Goal: Transaction & Acquisition: Purchase product/service

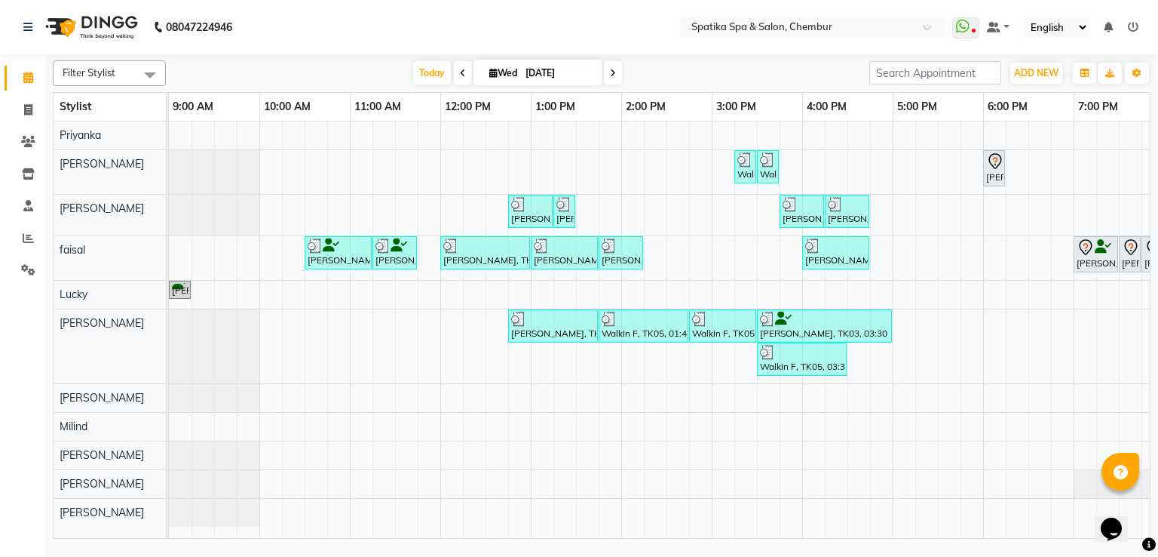
scroll to position [0, 164]
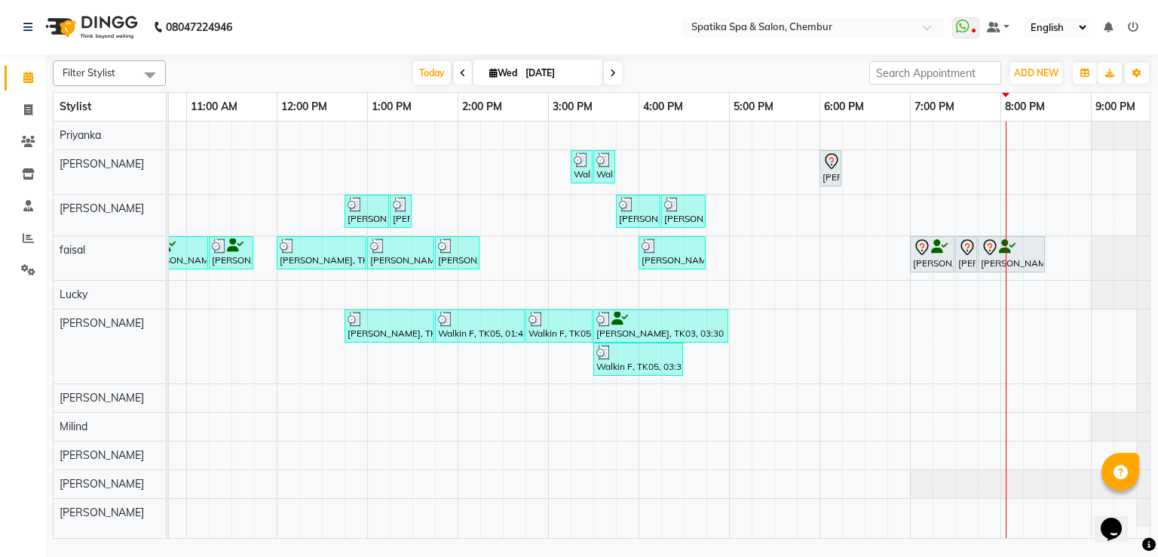
click at [827, 167] on icon at bounding box center [832, 161] width 18 height 18
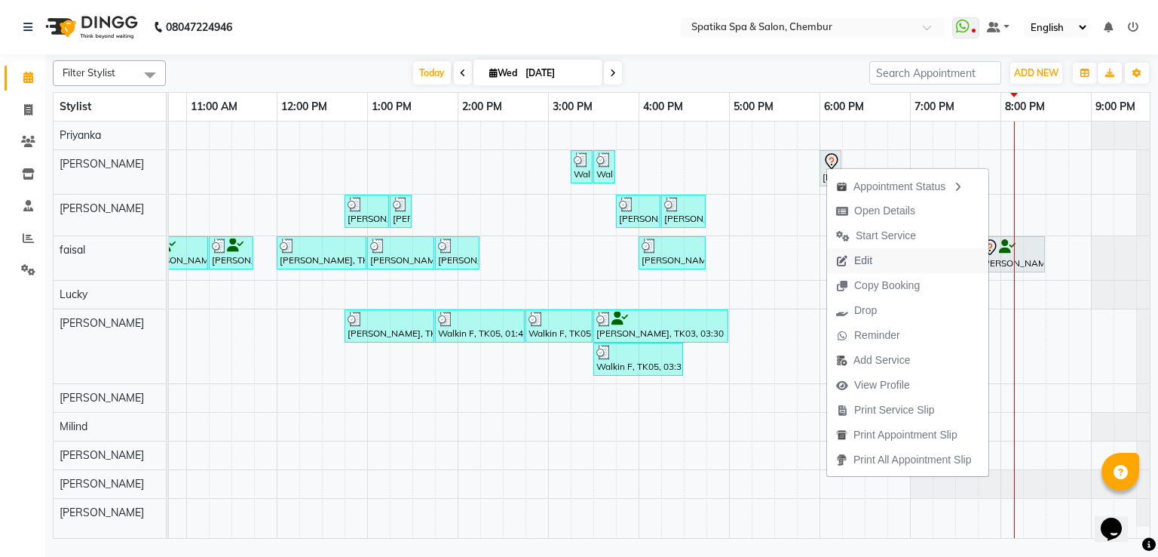
click at [872, 257] on span "Edit" at bounding box center [864, 261] width 18 height 16
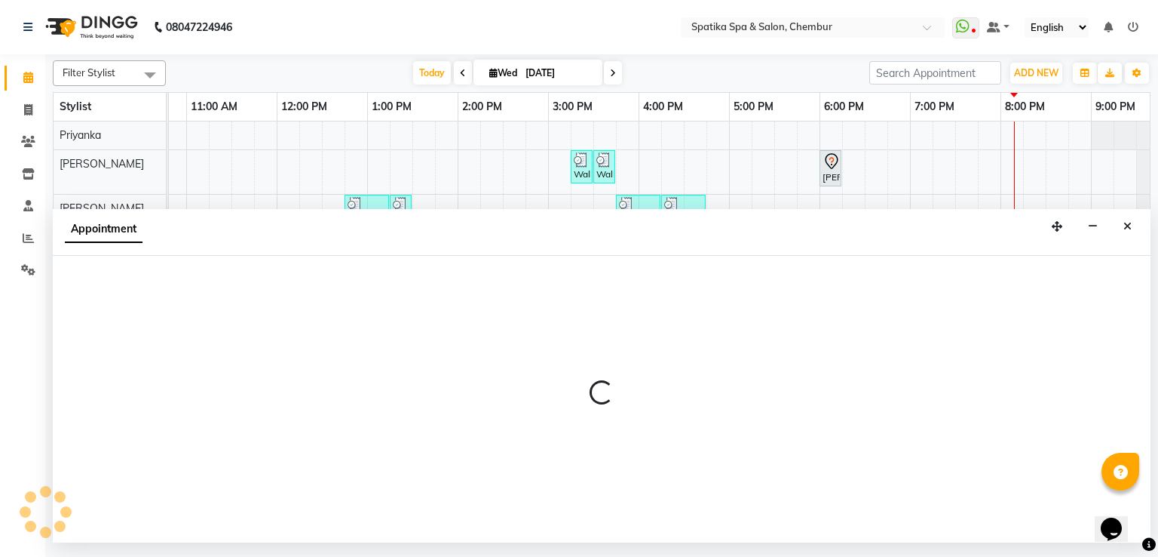
select select "tentative"
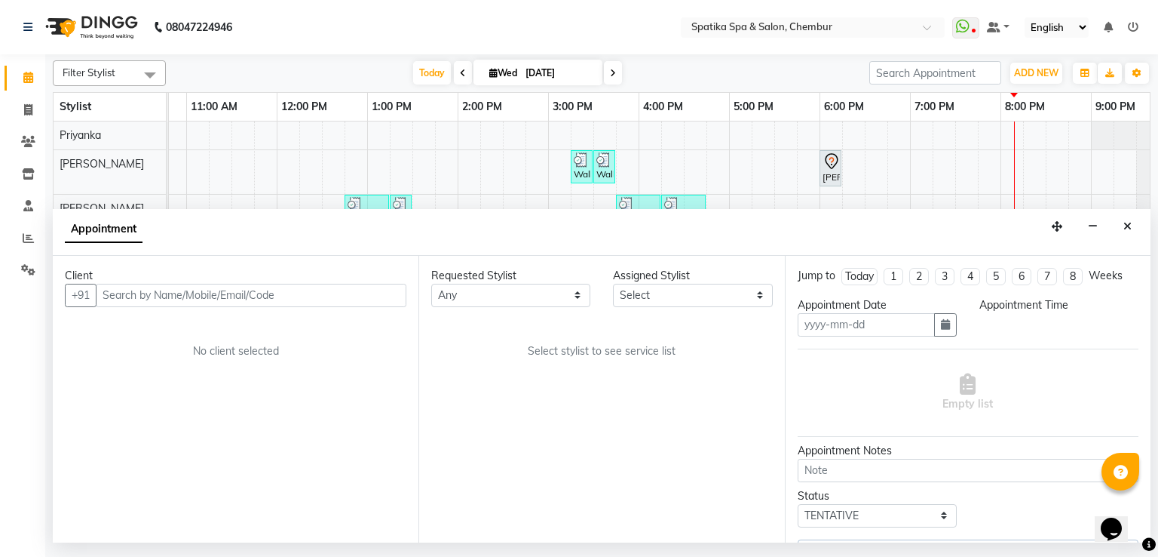
type input "[DATE]"
select select "29950"
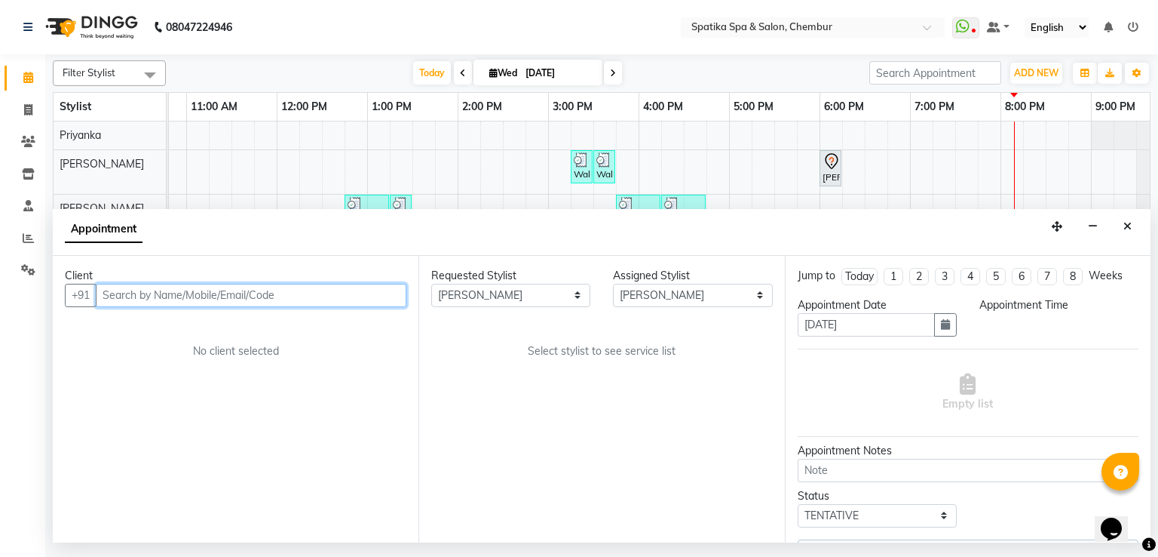
scroll to position [0, 0]
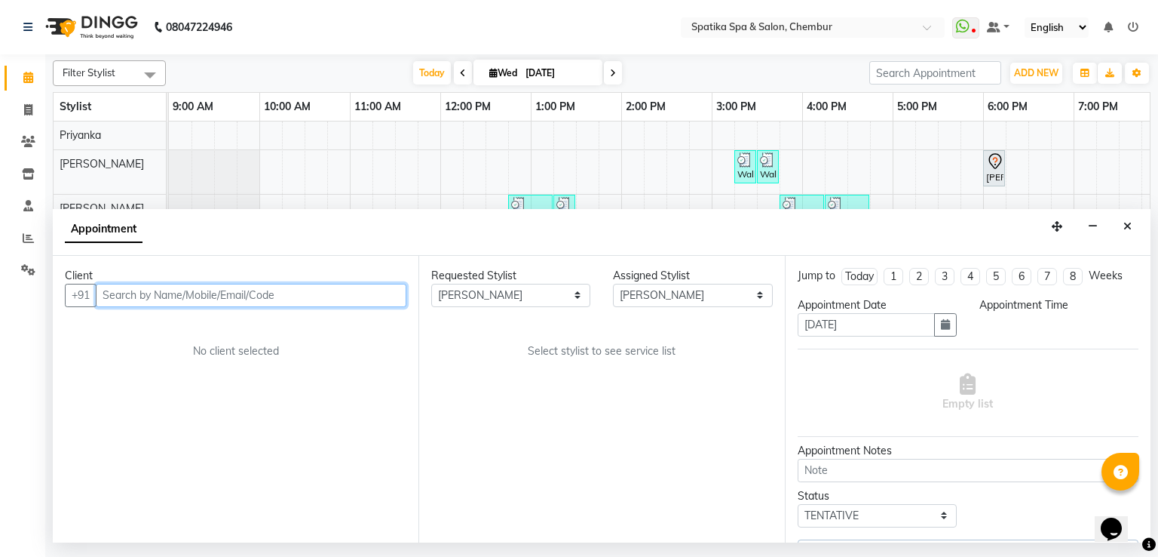
select select "1080"
select select "690"
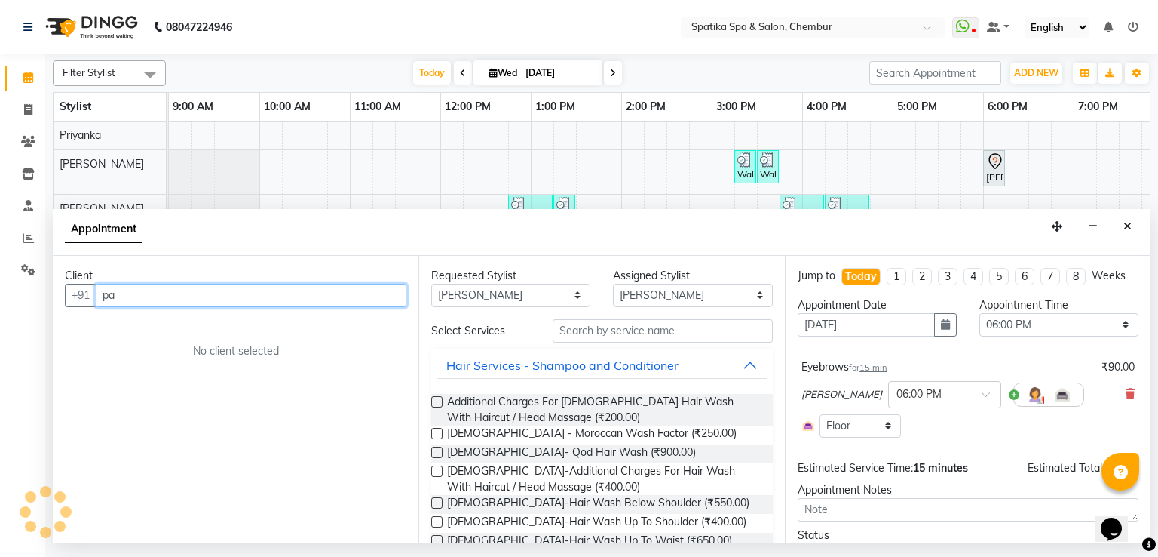
scroll to position [0, 195]
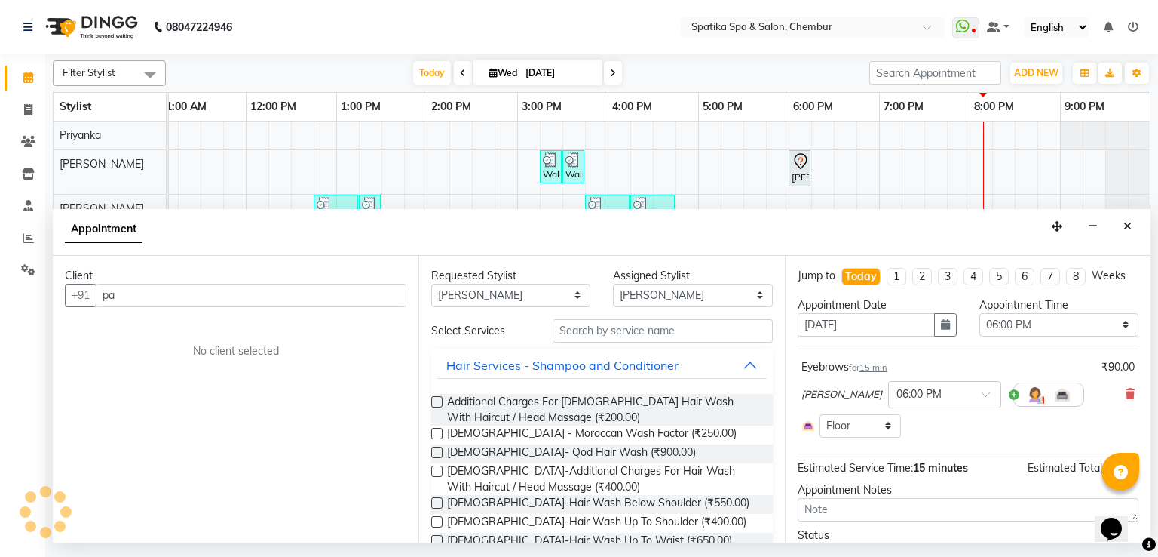
click at [0, 204] on li "Staff" at bounding box center [22, 206] width 45 height 32
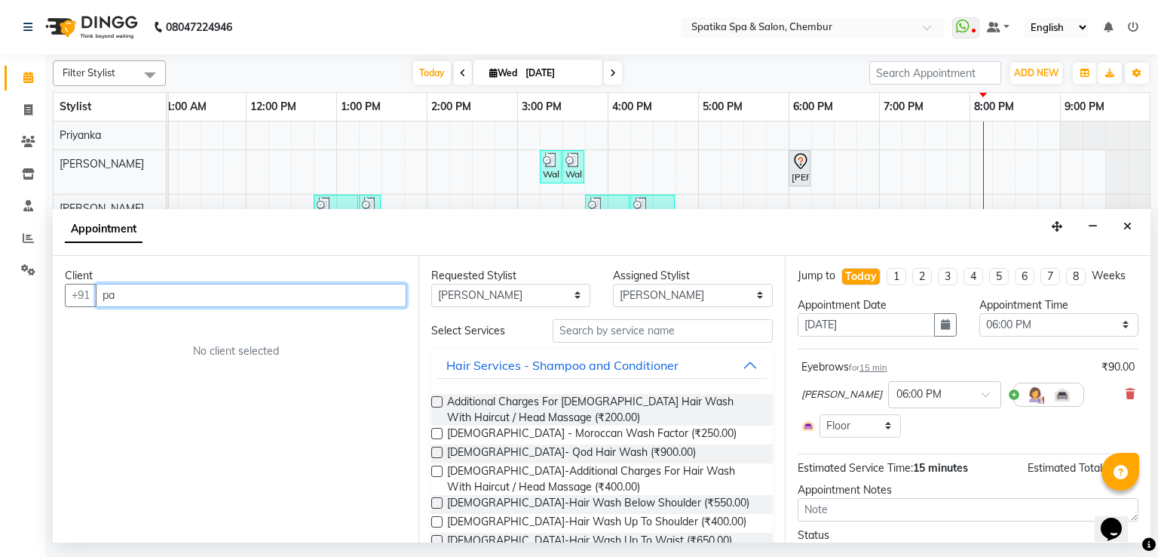
click at [183, 296] on input "pa" at bounding box center [251, 295] width 311 height 23
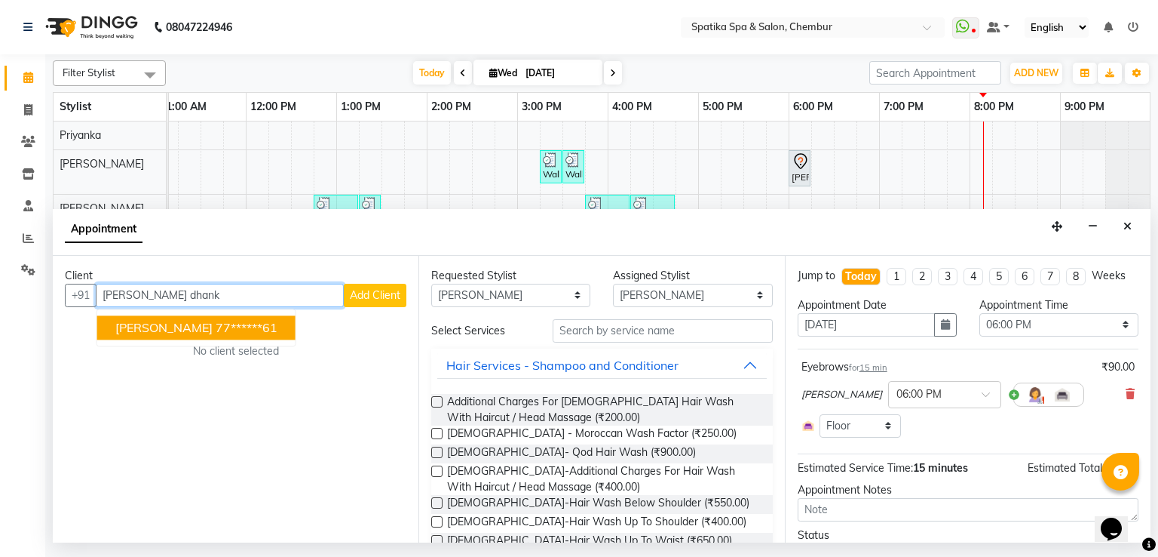
click at [216, 324] on ngb-highlight "77******61" at bounding box center [247, 327] width 62 height 15
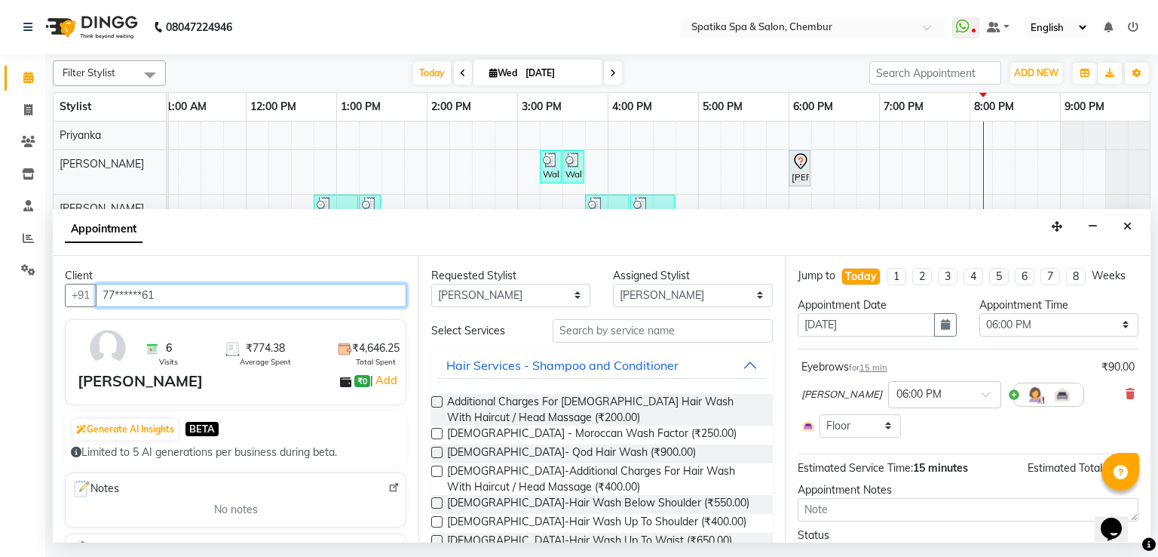
type input "77******61"
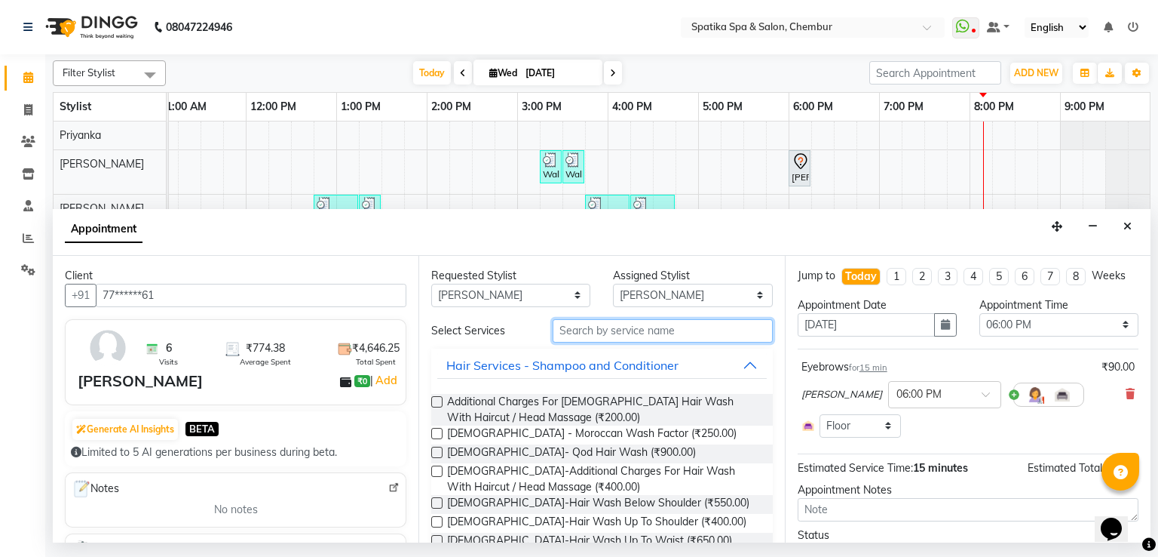
click at [672, 327] on input "text" at bounding box center [663, 330] width 220 height 23
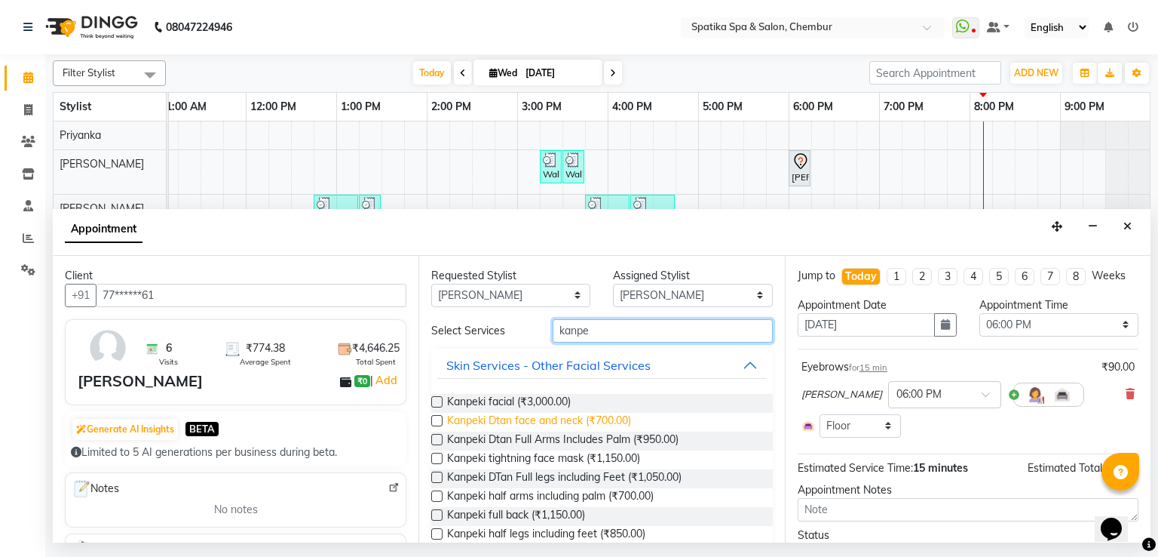
type input "kanpe"
click at [629, 423] on span "Kanpeki Dtan face and neck (₹700.00)" at bounding box center [539, 422] width 184 height 19
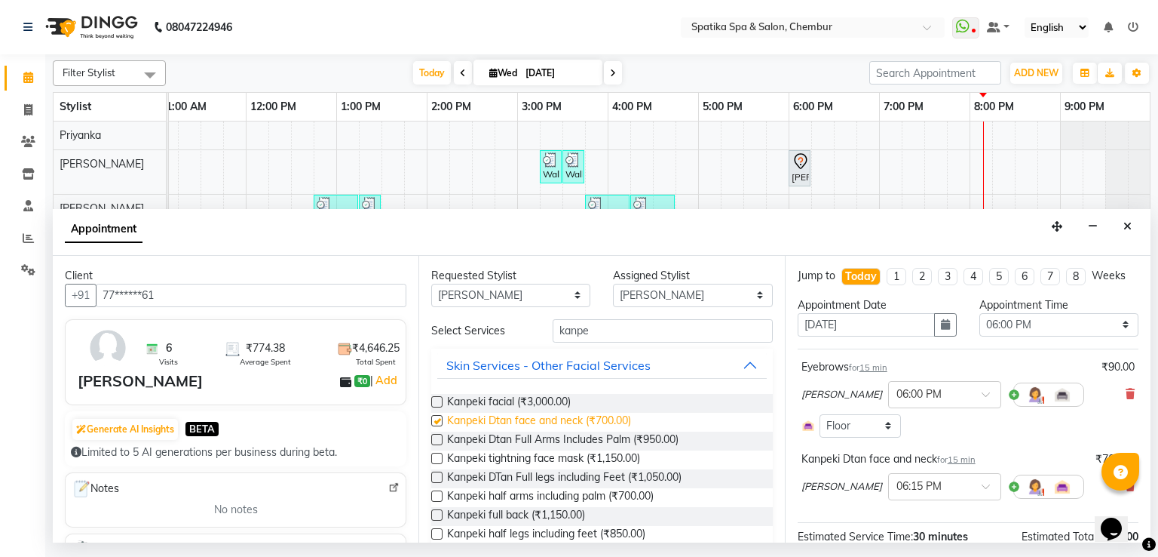
checkbox input "false"
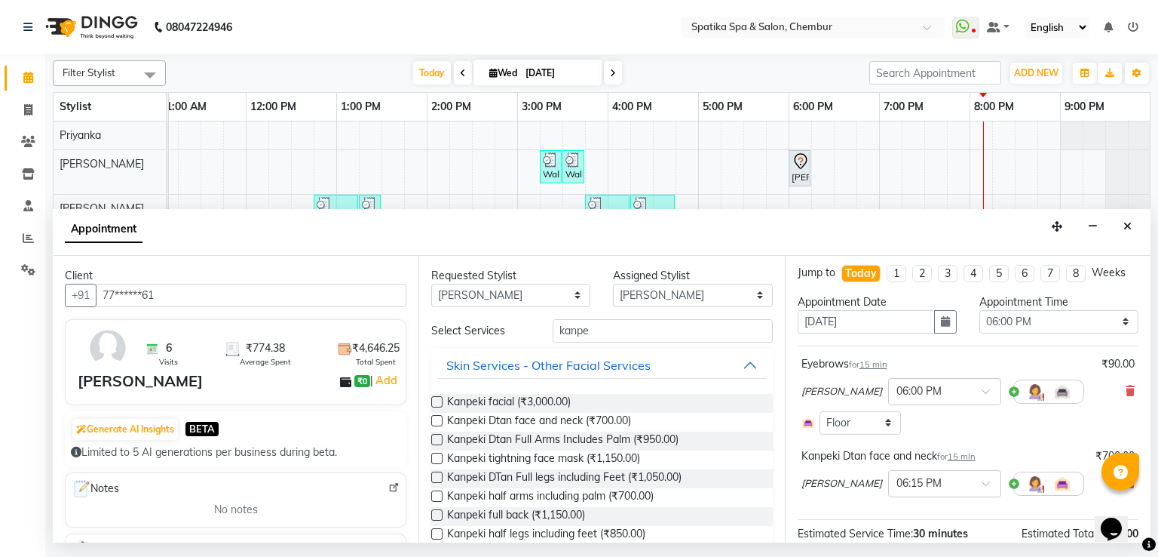
scroll to position [0, 0]
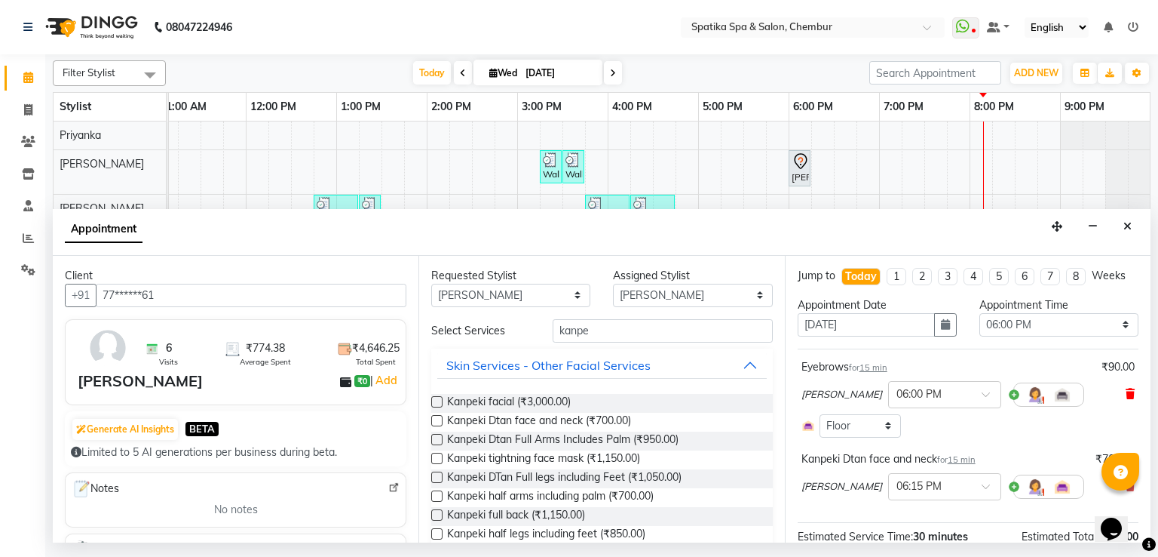
click at [1126, 398] on icon at bounding box center [1130, 393] width 9 height 11
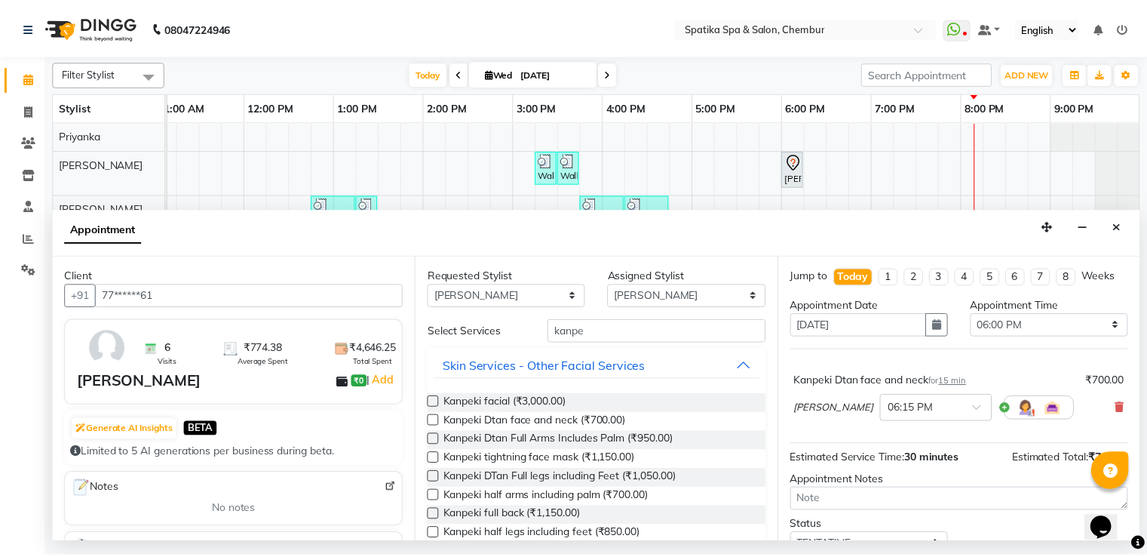
scroll to position [64, 0]
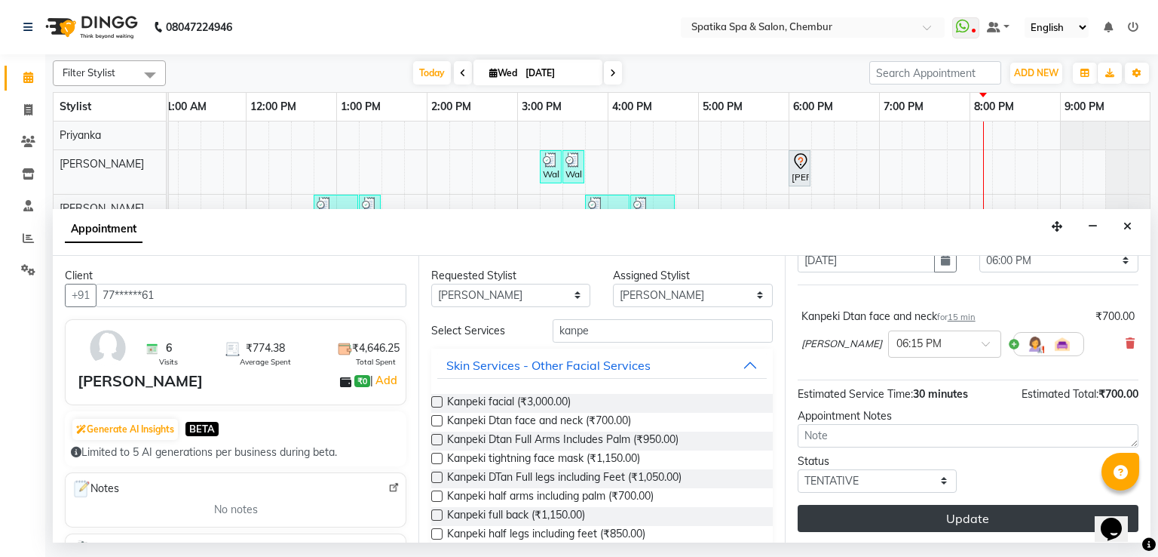
click at [941, 520] on button "Update" at bounding box center [968, 518] width 341 height 27
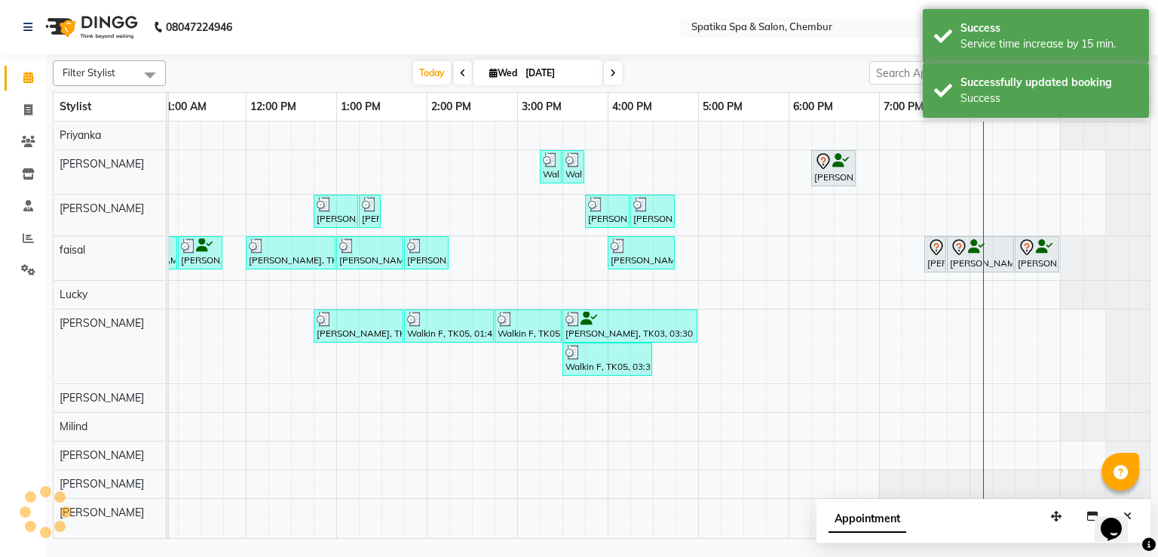
click at [839, 161] on icon at bounding box center [841, 161] width 17 height 1
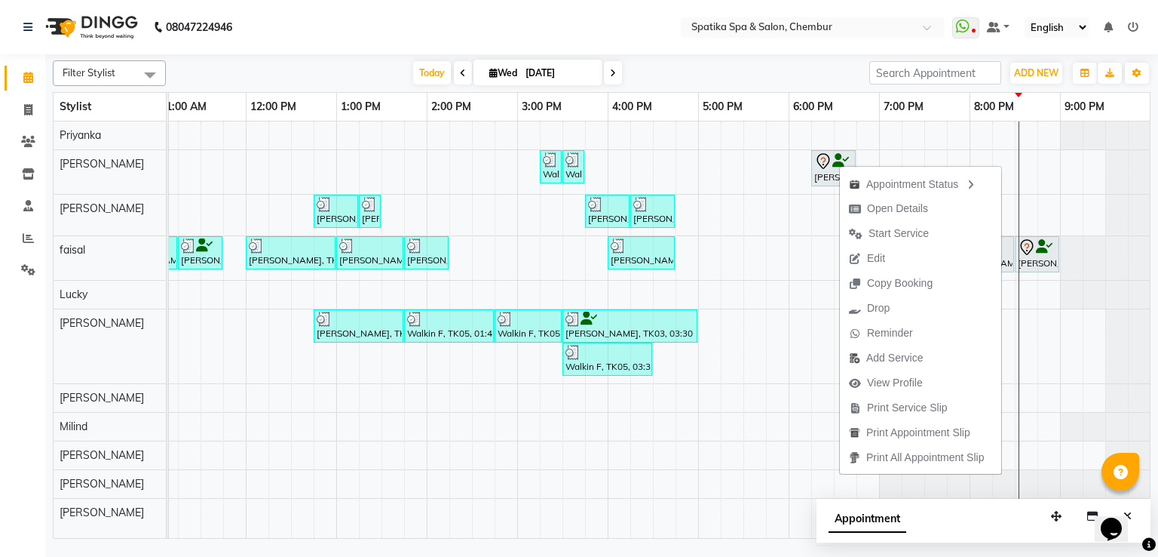
click at [865, 152] on div "Walkin F, TK05, 03:15 PM-03:30 PM, [GEOGRAPHIC_DATA] Walkin F, TK05, 03:30 PM-0…" at bounding box center [562, 329] width 1177 height 417
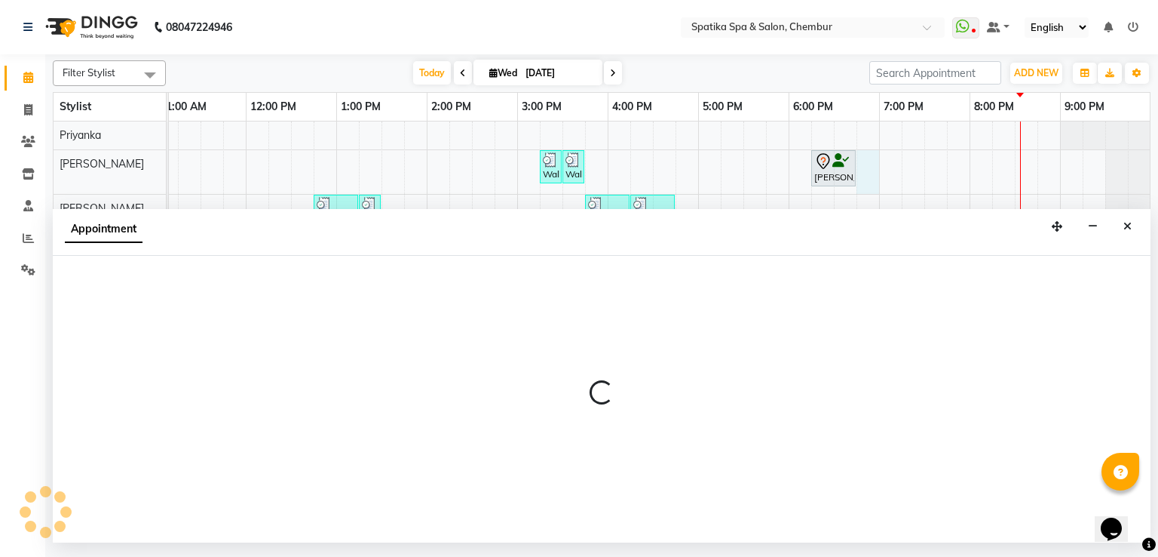
select select "29950"
select select "tentative"
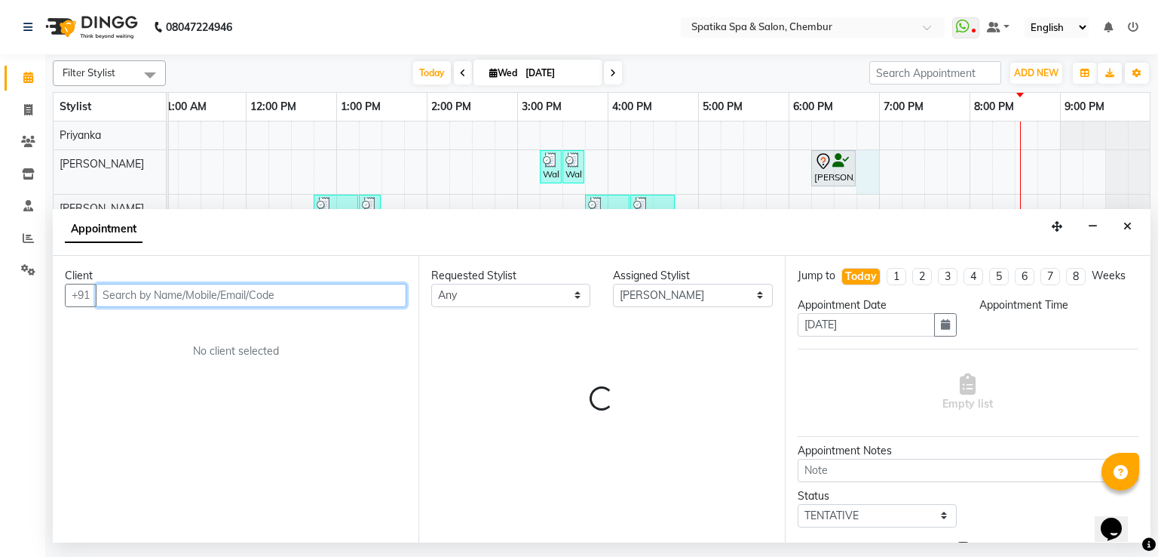
select select "1125"
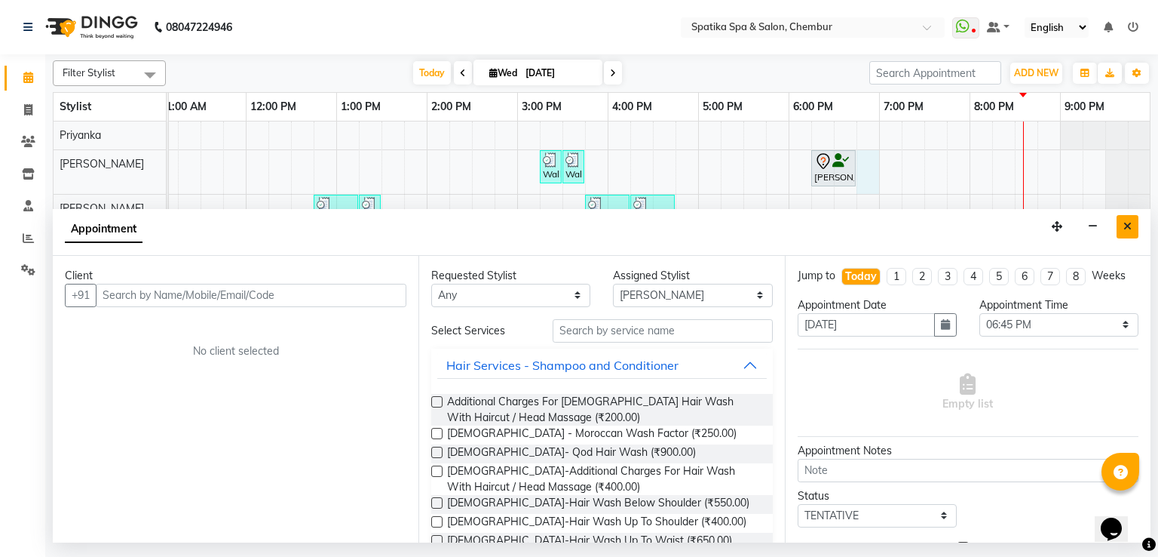
click at [1125, 225] on icon "Close" at bounding box center [1128, 226] width 8 height 11
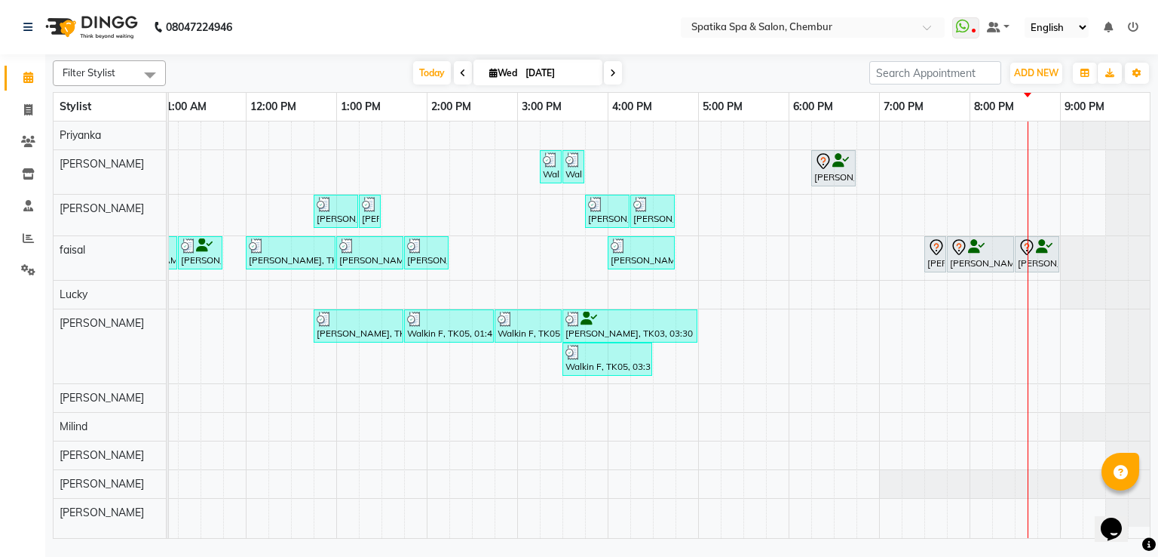
click at [832, 169] on div "[PERSON_NAME], TK07, 06:15 PM-06:45 PM, Kanpeki Dtan face and neck" at bounding box center [833, 168] width 41 height 32
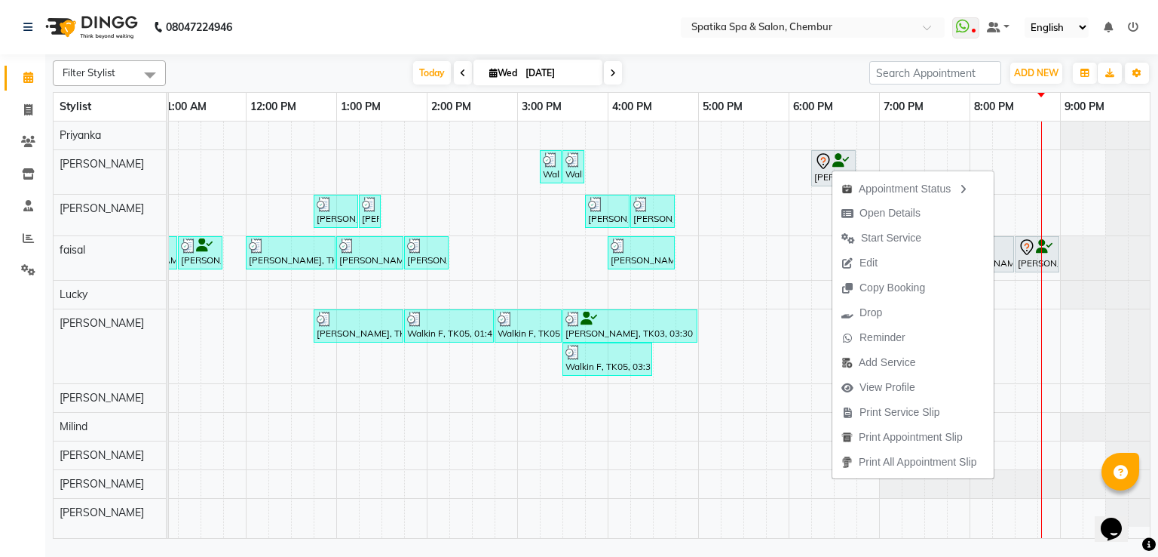
click at [826, 161] on icon at bounding box center [824, 161] width 18 height 18
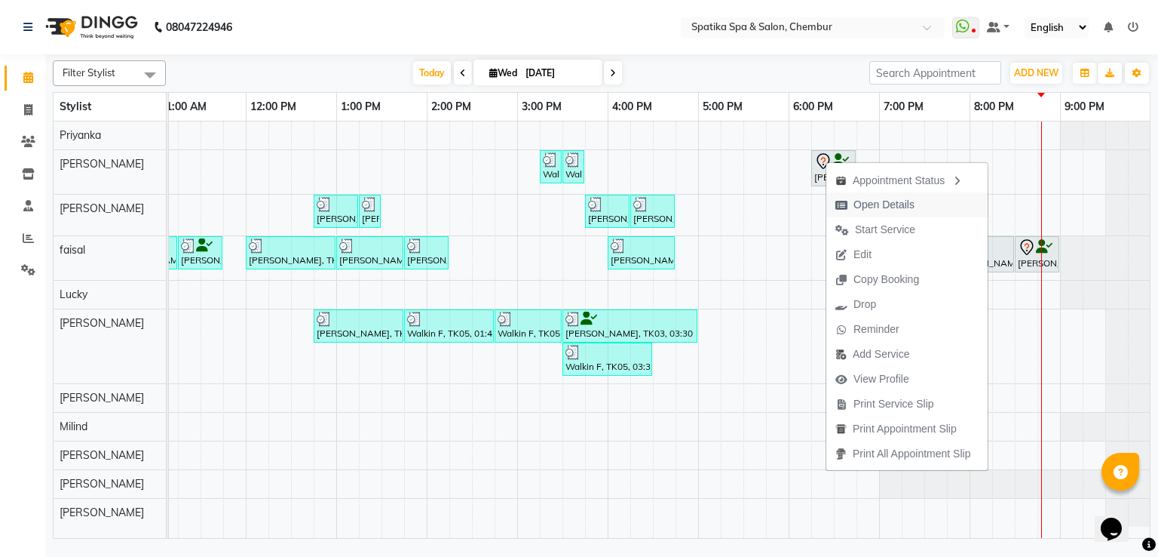
click at [858, 210] on span "Open Details" at bounding box center [884, 205] width 61 height 16
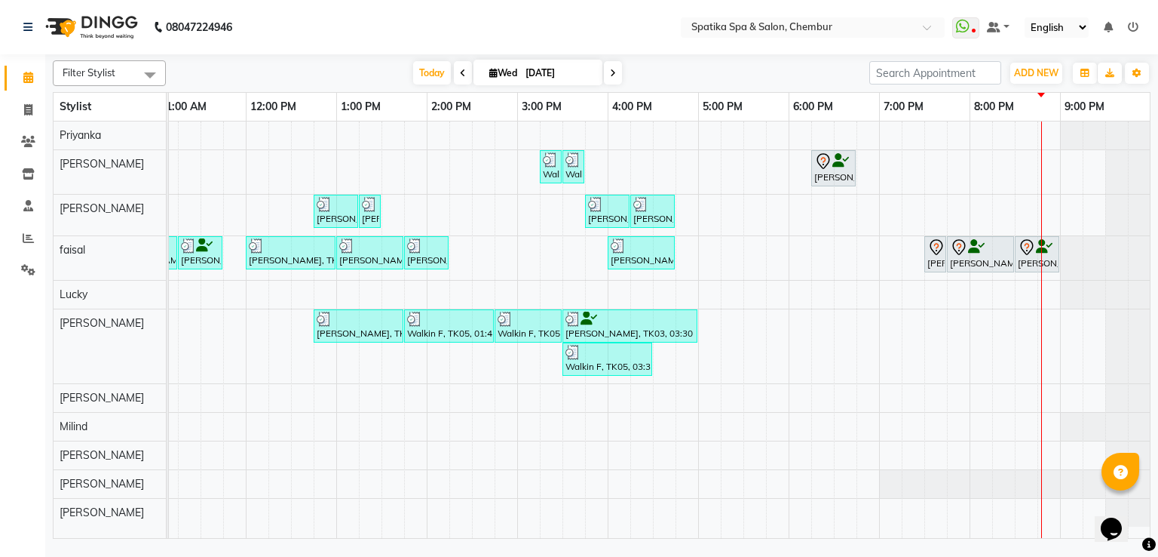
click at [827, 174] on div "[PERSON_NAME], TK07, 06:15 PM-06:45 PM, Kanpeki Dtan face and neck" at bounding box center [833, 168] width 41 height 32
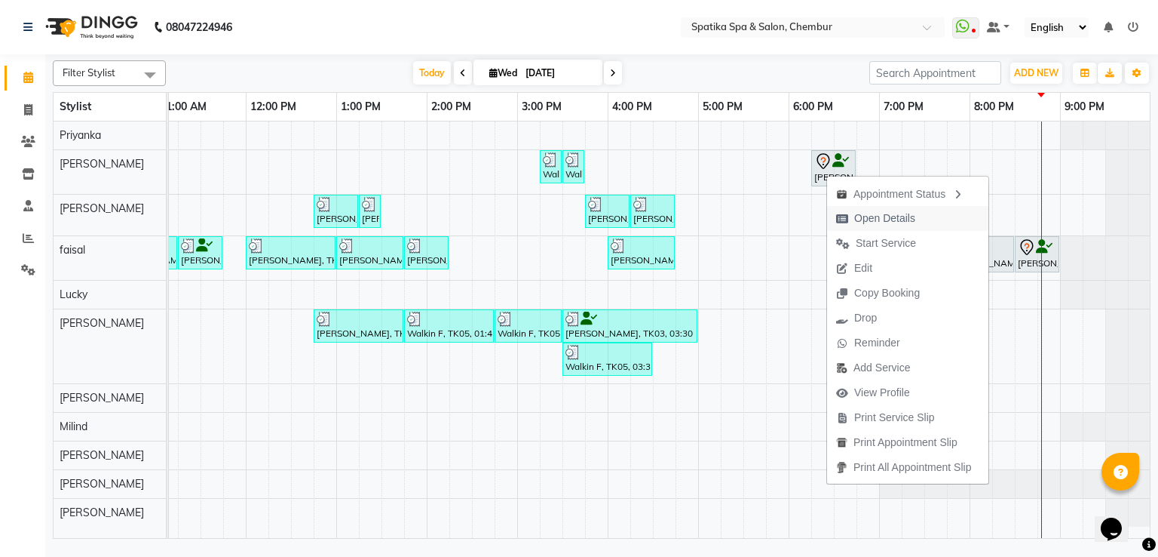
click at [878, 219] on span "Open Details" at bounding box center [885, 218] width 61 height 16
select select "7"
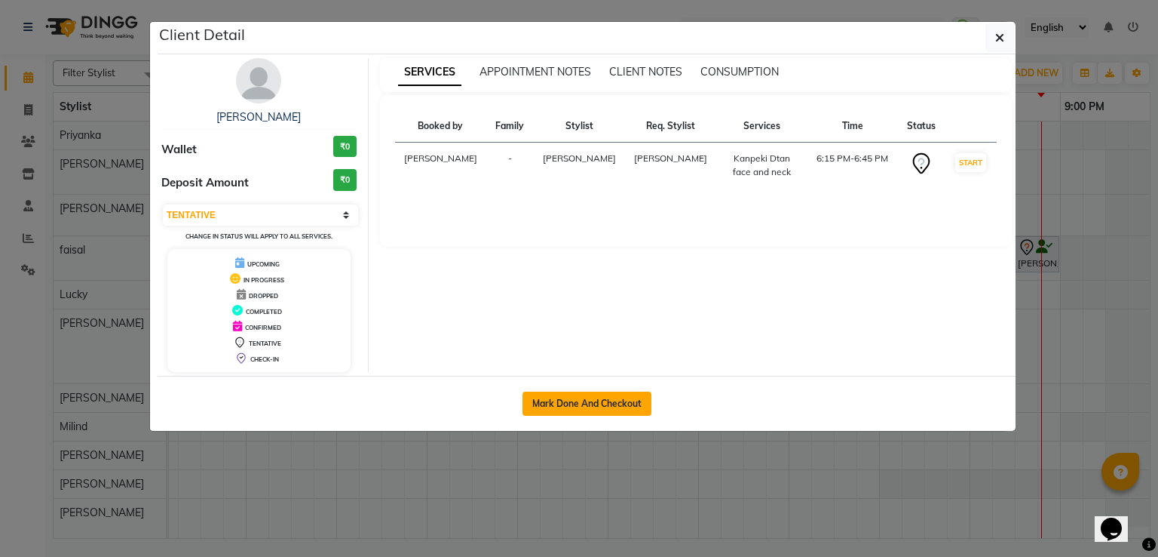
click at [607, 396] on button "Mark Done And Checkout" at bounding box center [587, 403] width 129 height 24
select select "service"
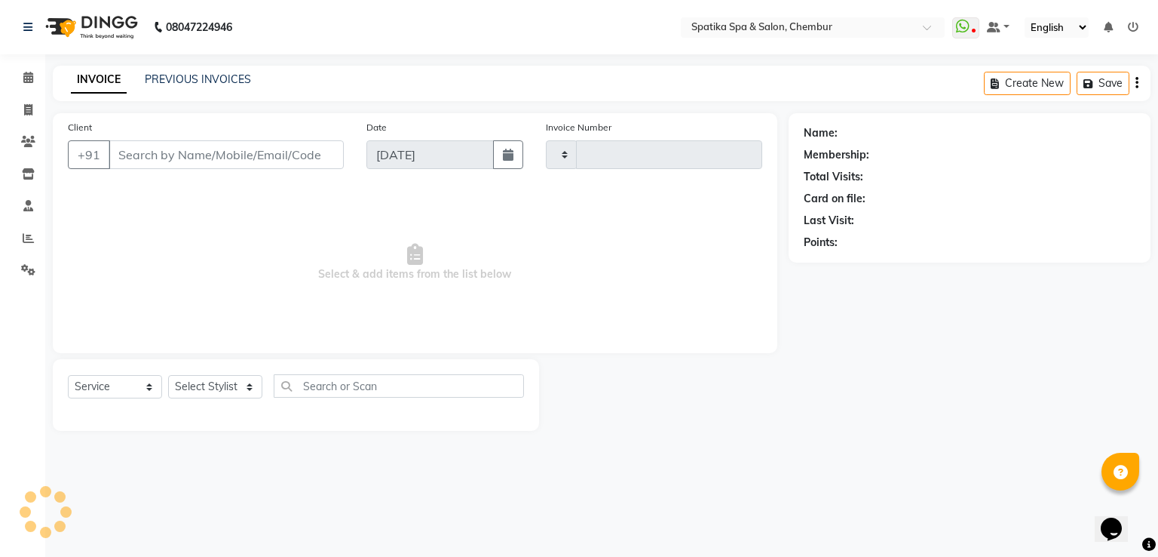
type input "2161"
select select "631"
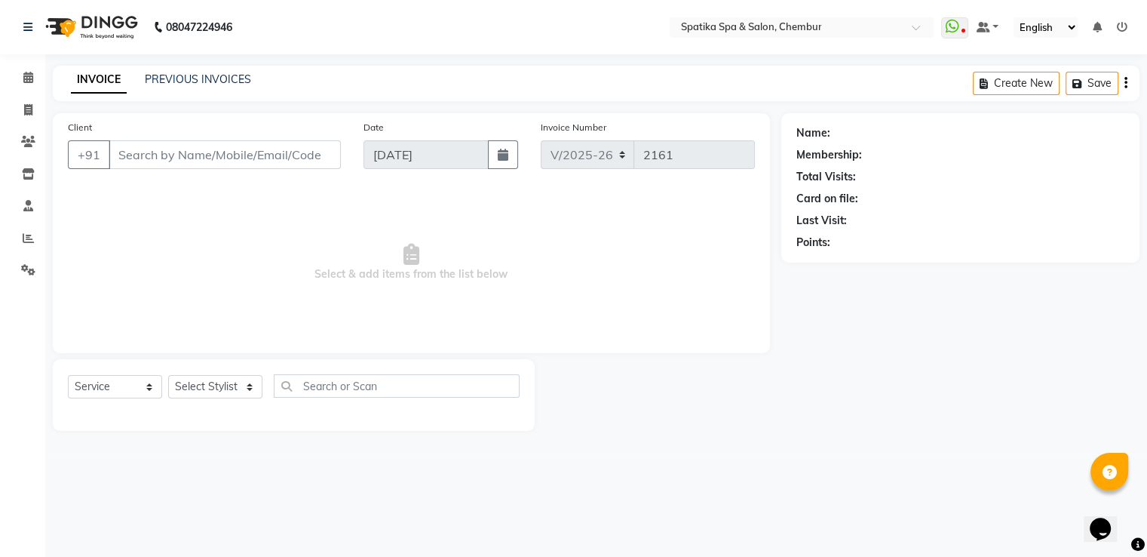
type input "77******61"
select select "29950"
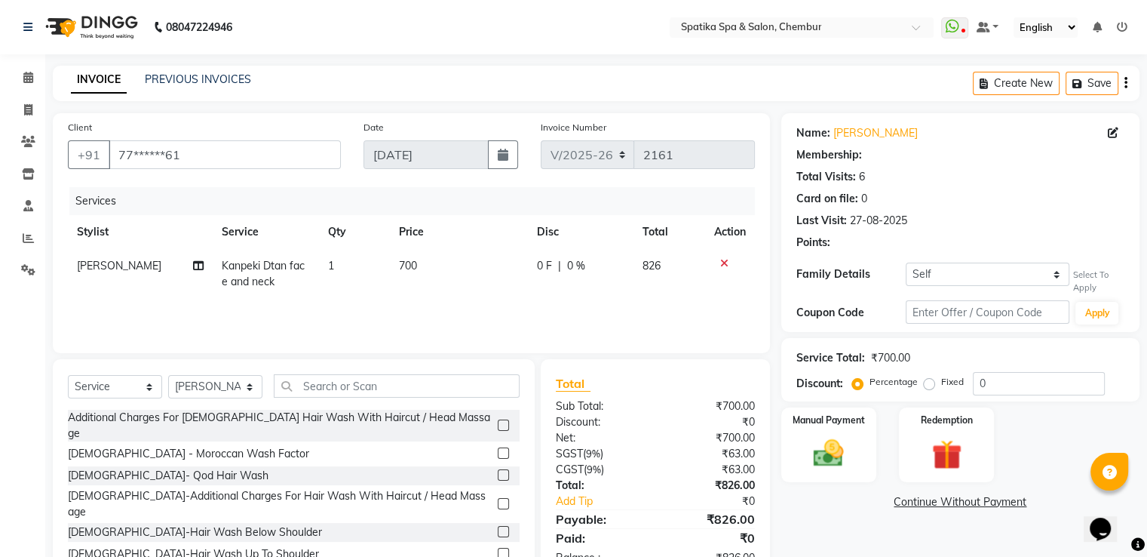
scroll to position [48, 0]
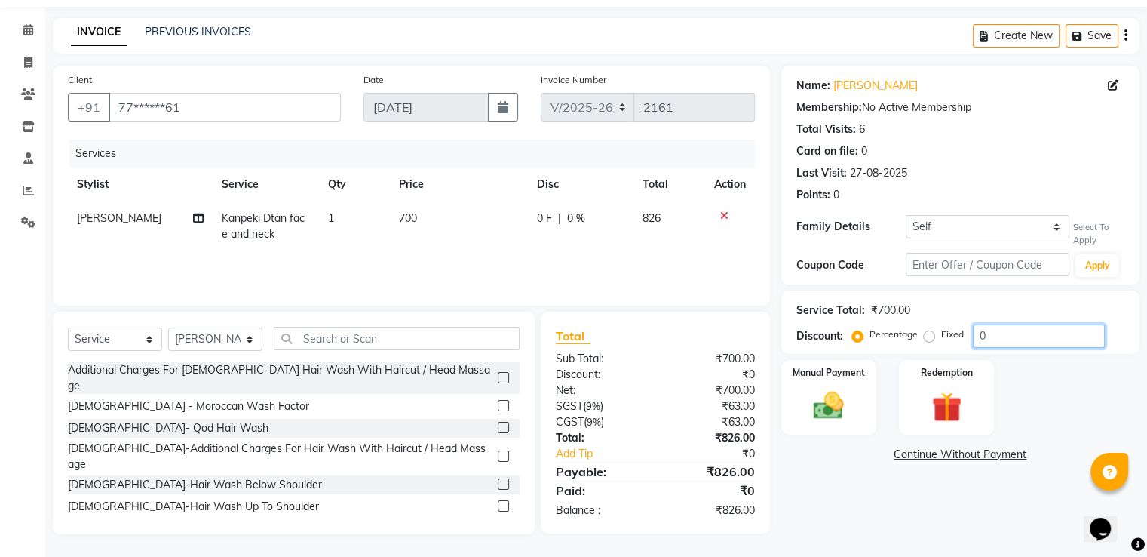
click at [1050, 336] on input "0" at bounding box center [1039, 335] width 132 height 23
type input "0"
type input "50"
click at [832, 389] on img at bounding box center [828, 406] width 51 height 36
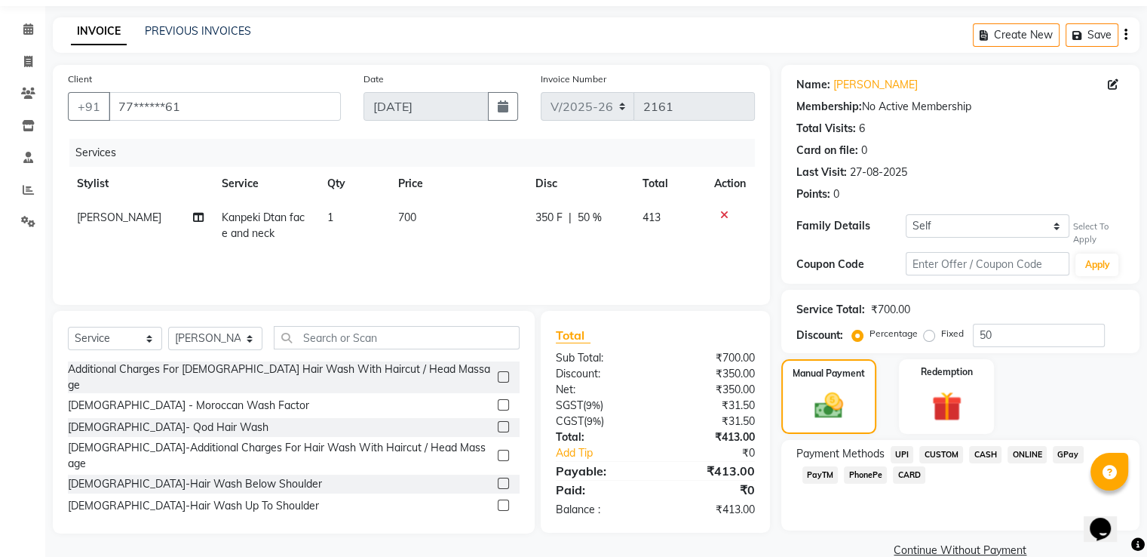
click at [1060, 457] on span "GPay" at bounding box center [1068, 454] width 31 height 17
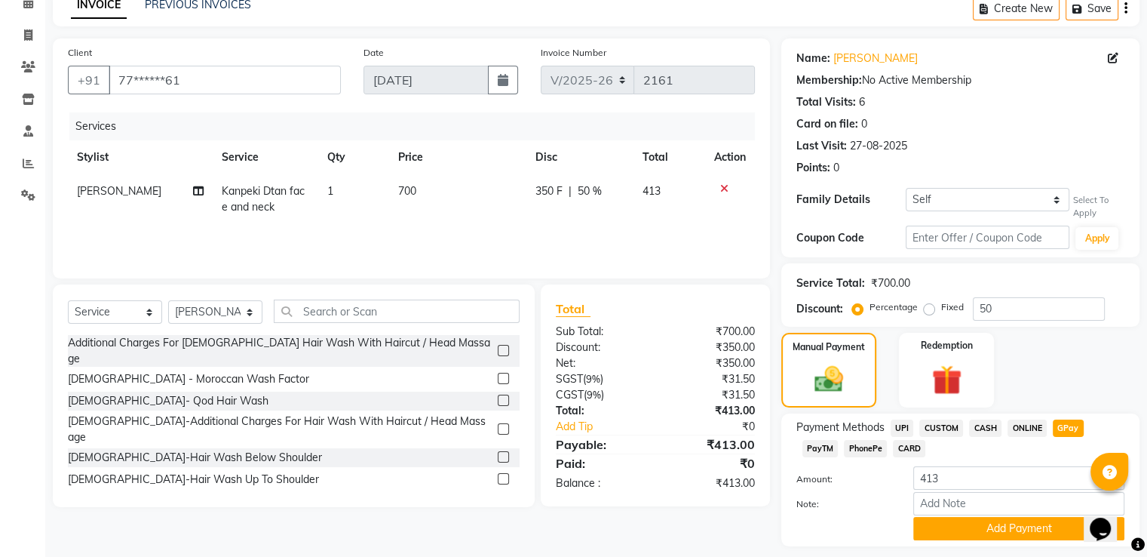
scroll to position [121, 0]
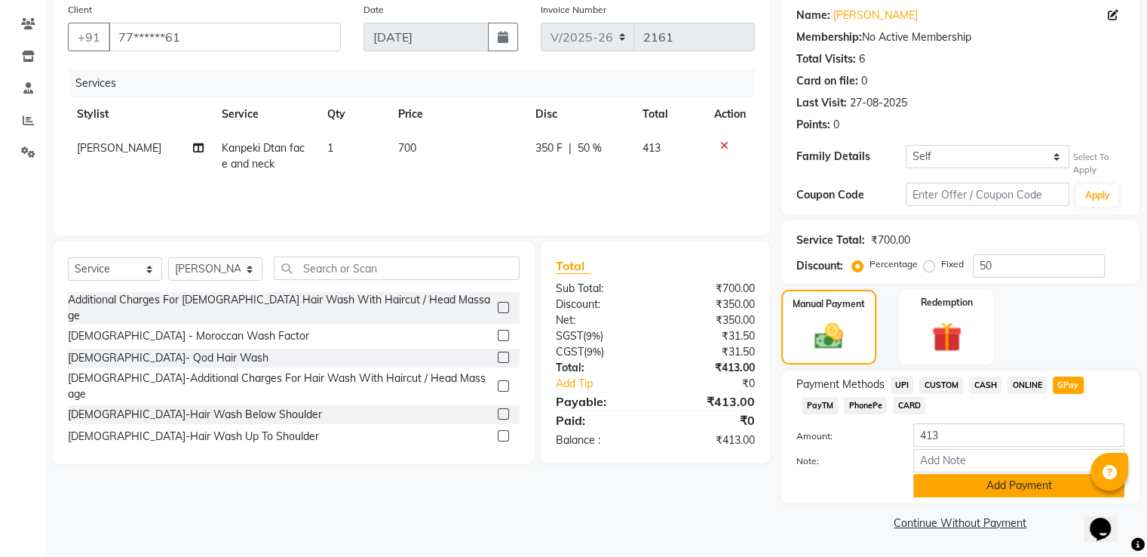
click at [989, 489] on button "Add Payment" at bounding box center [1018, 485] width 211 height 23
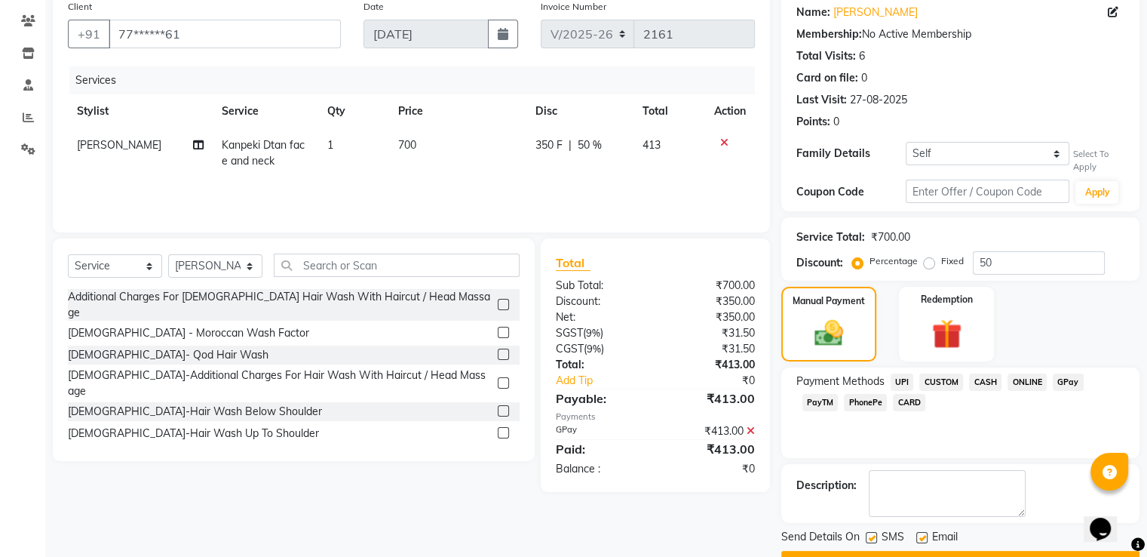
scroll to position [161, 0]
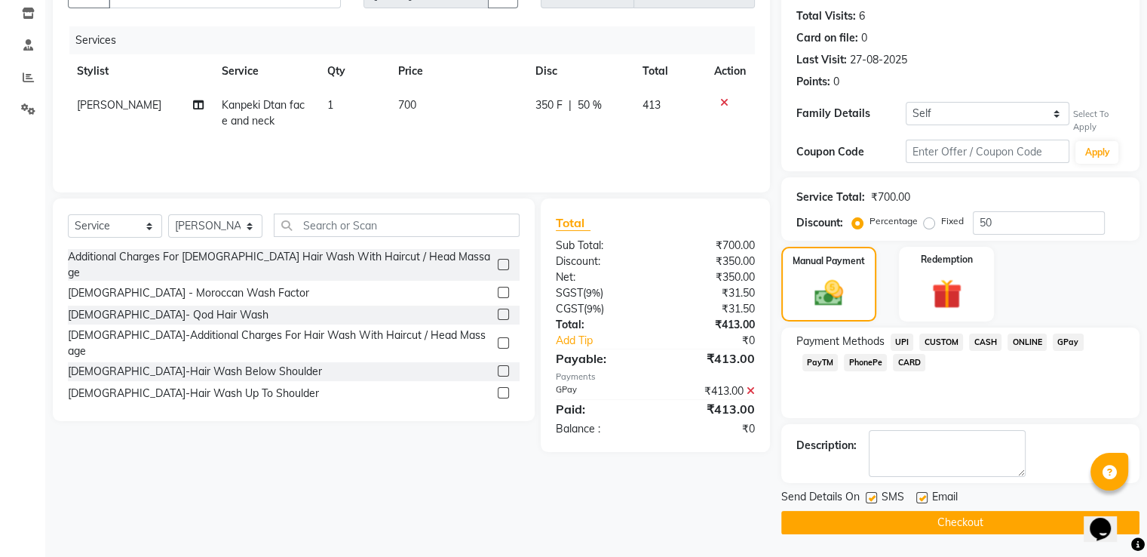
click at [958, 522] on button "Checkout" at bounding box center [960, 522] width 358 height 23
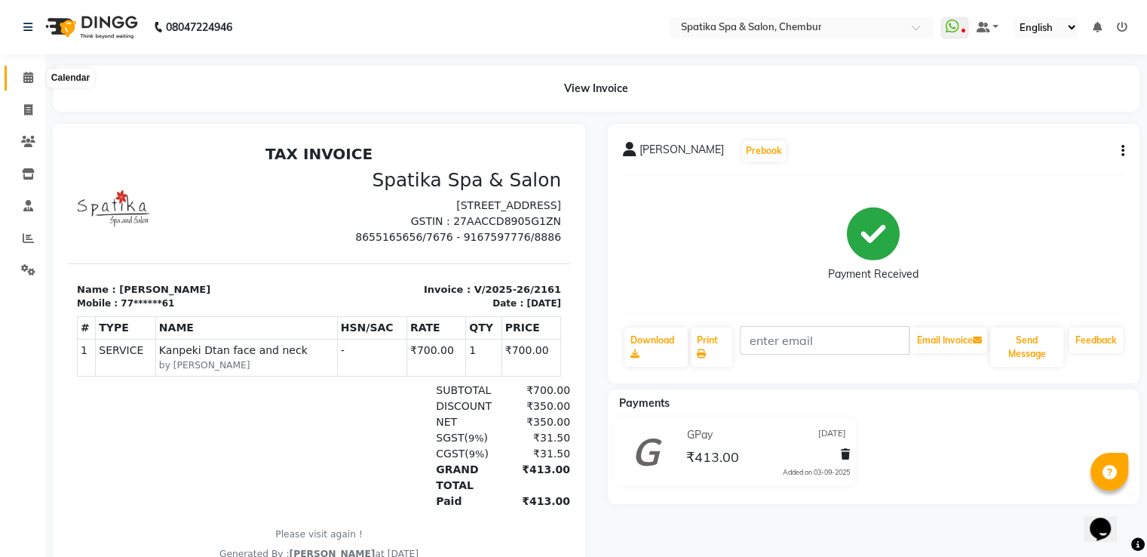
click at [38, 81] on span at bounding box center [28, 77] width 26 height 17
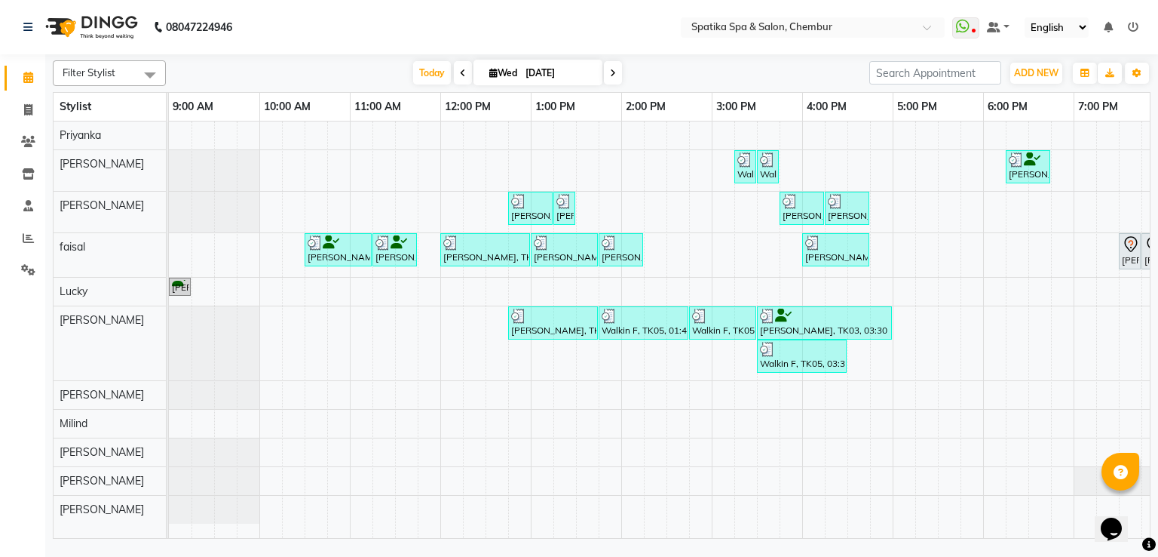
click at [0, 442] on div "Calendar Invoice Clients Inventory Staff Reports Settings Completed InProgress …" at bounding box center [102, 288] width 204 height 491
click at [0, 441] on div "Calendar Invoice Clients Inventory Staff Reports Settings Completed InProgress …" at bounding box center [102, 288] width 204 height 491
click at [0, 440] on div "Calendar Invoice Clients Inventory Staff Reports Settings Completed InProgress …" at bounding box center [102, 288] width 204 height 491
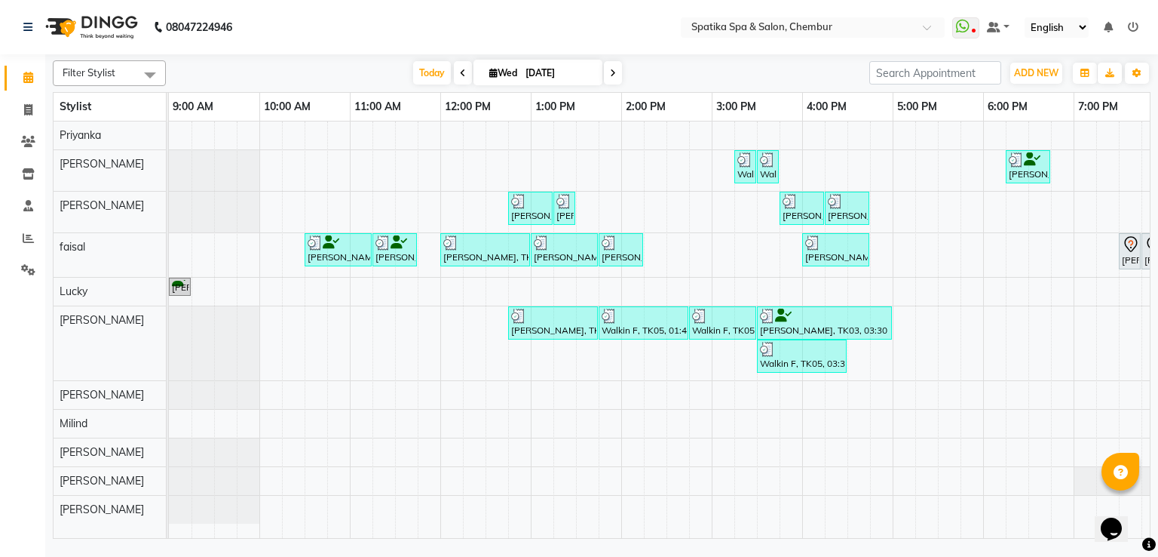
click at [0, 440] on div "Calendar Invoice Clients Inventory Staff Reports Settings Completed InProgress …" at bounding box center [102, 288] width 204 height 491
click at [0, 441] on div "Calendar Invoice Clients Inventory Staff Reports Settings Completed InProgress …" at bounding box center [102, 288] width 204 height 491
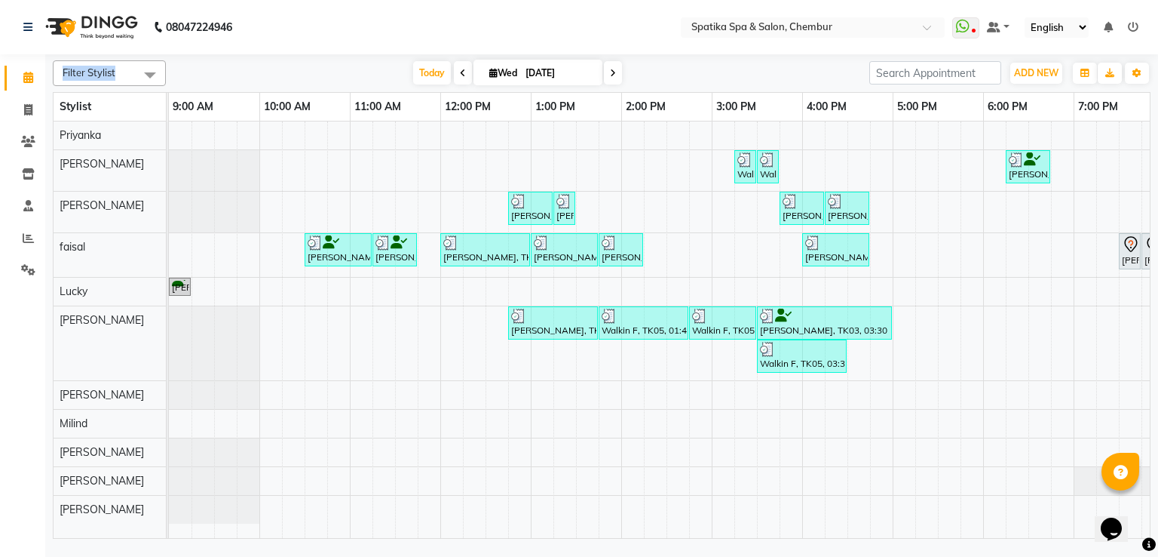
click at [0, 441] on div "Calendar Invoice Clients Inventory Staff Reports Settings Completed InProgress …" at bounding box center [102, 288] width 204 height 491
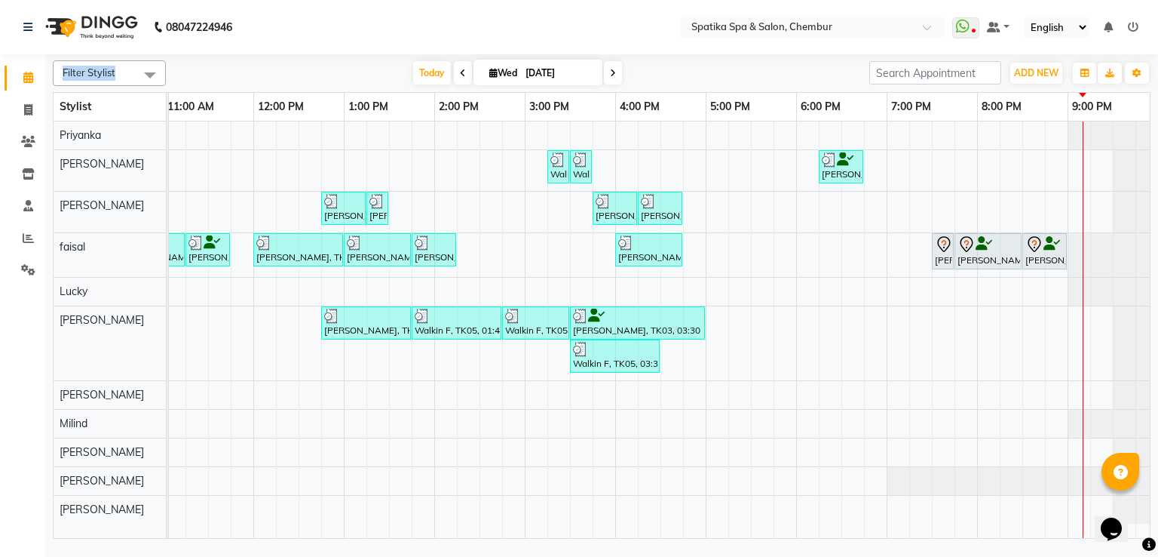
scroll to position [0, 195]
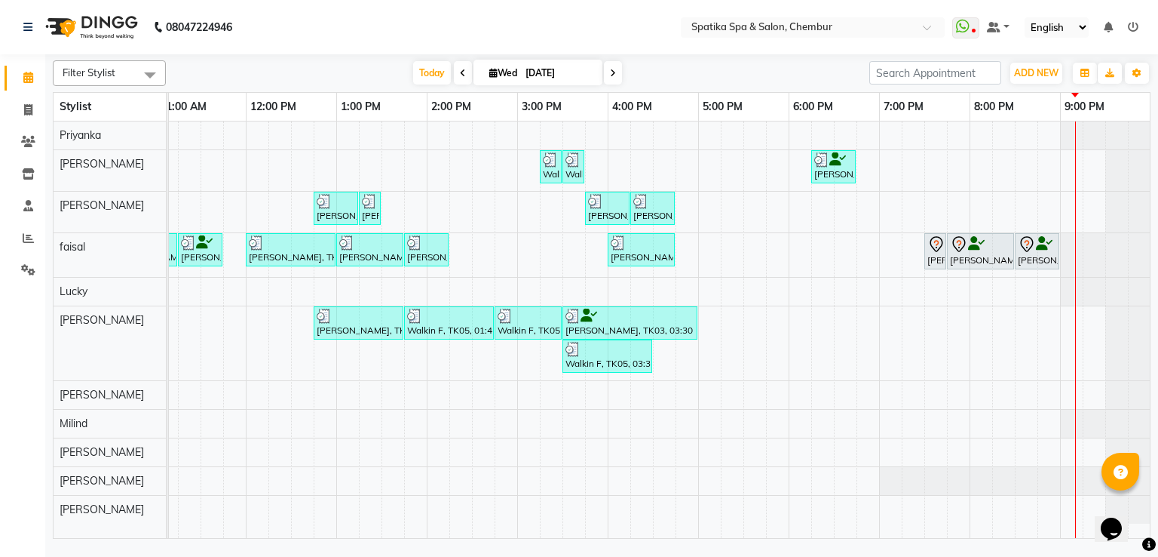
click at [1000, 240] on div at bounding box center [980, 244] width 61 height 18
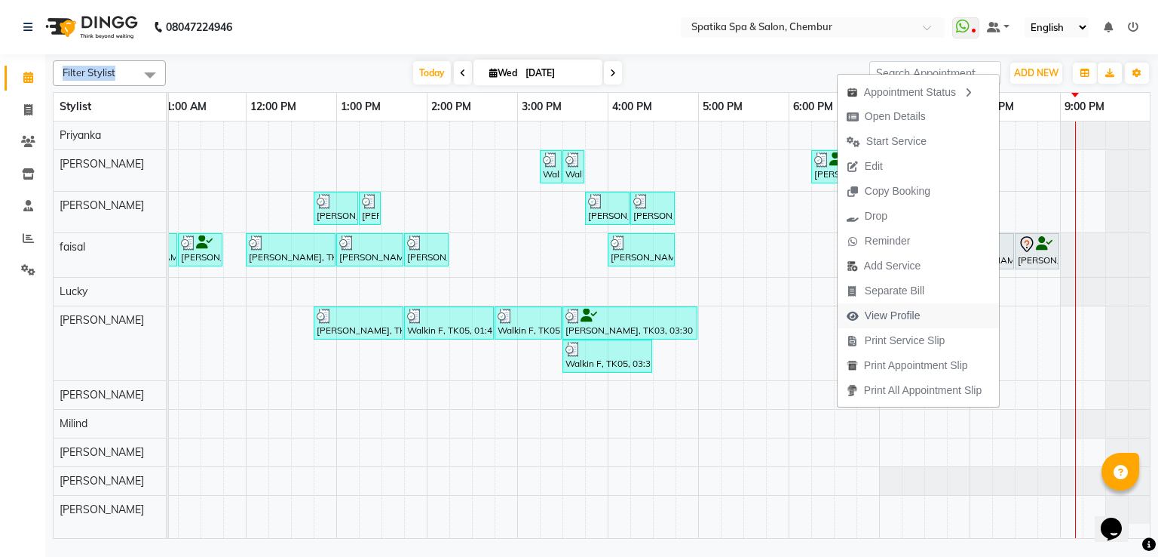
click at [907, 314] on span "View Profile" at bounding box center [893, 316] width 56 height 16
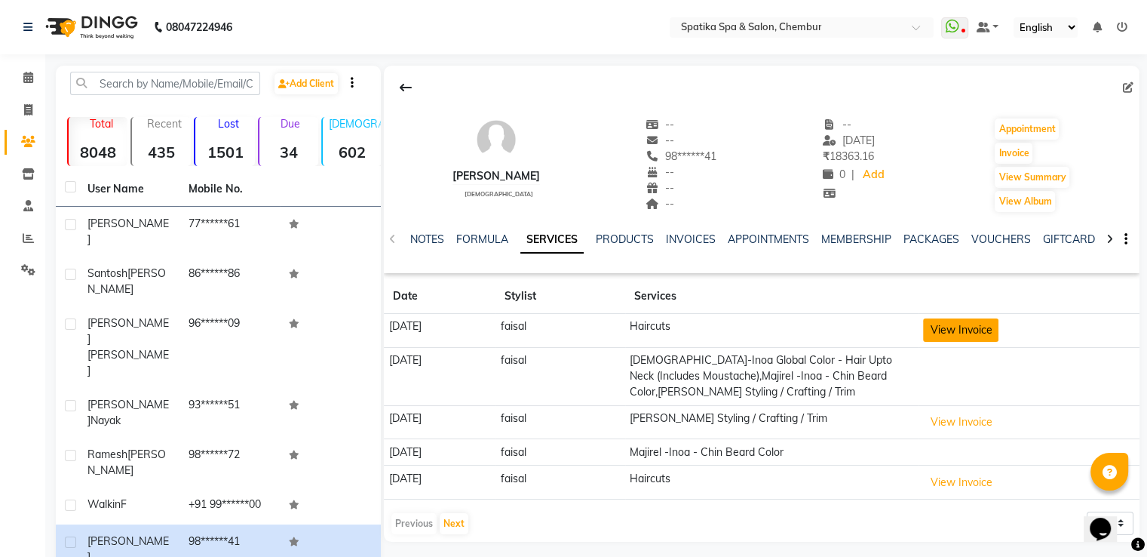
click at [983, 324] on button "View Invoice" at bounding box center [960, 329] width 75 height 23
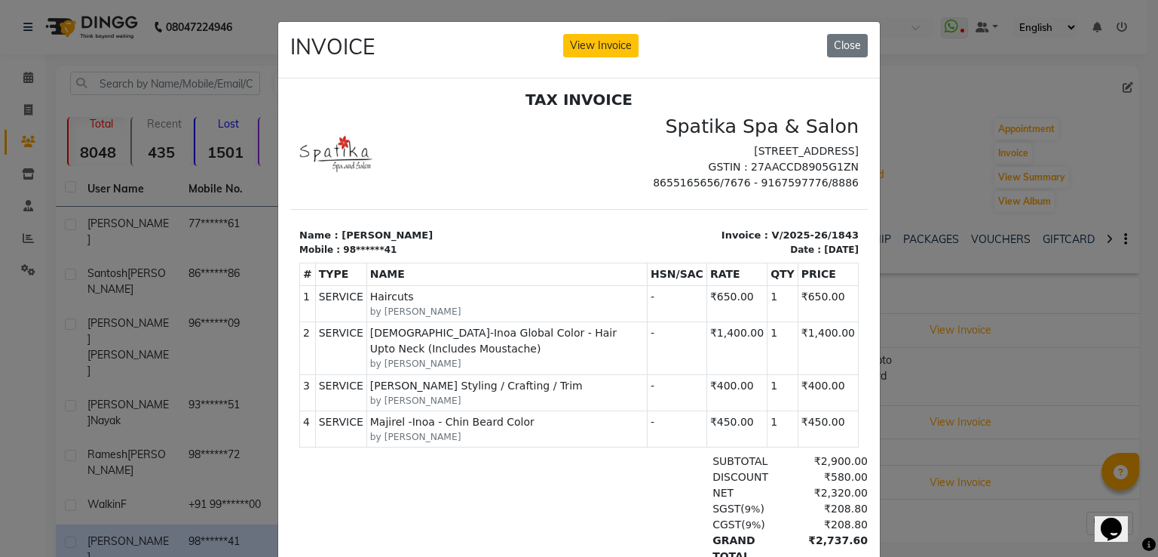
scroll to position [12, 0]
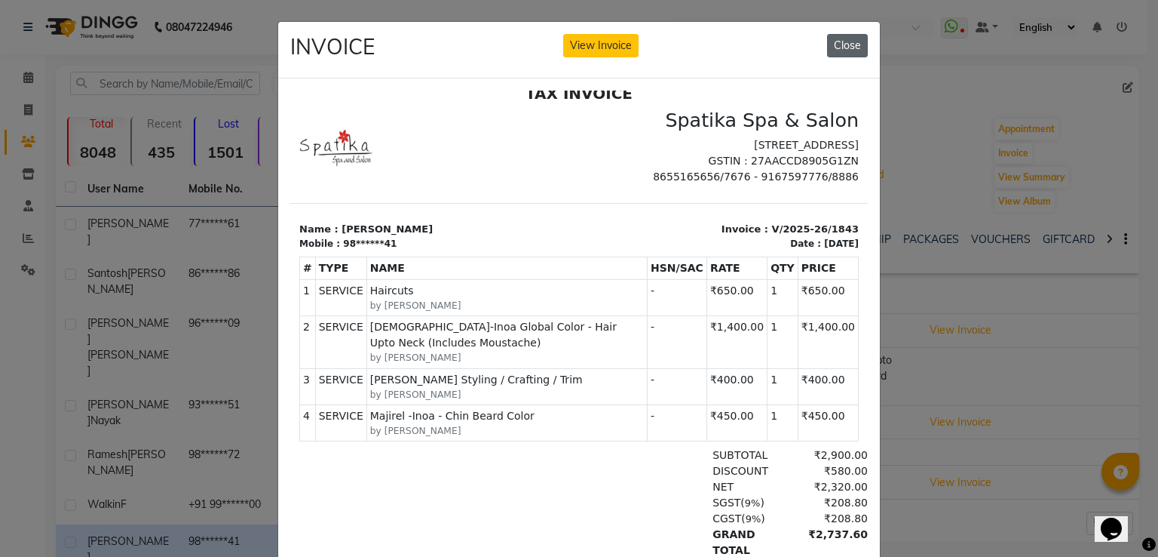
click at [848, 49] on button "Close" at bounding box center [847, 45] width 41 height 23
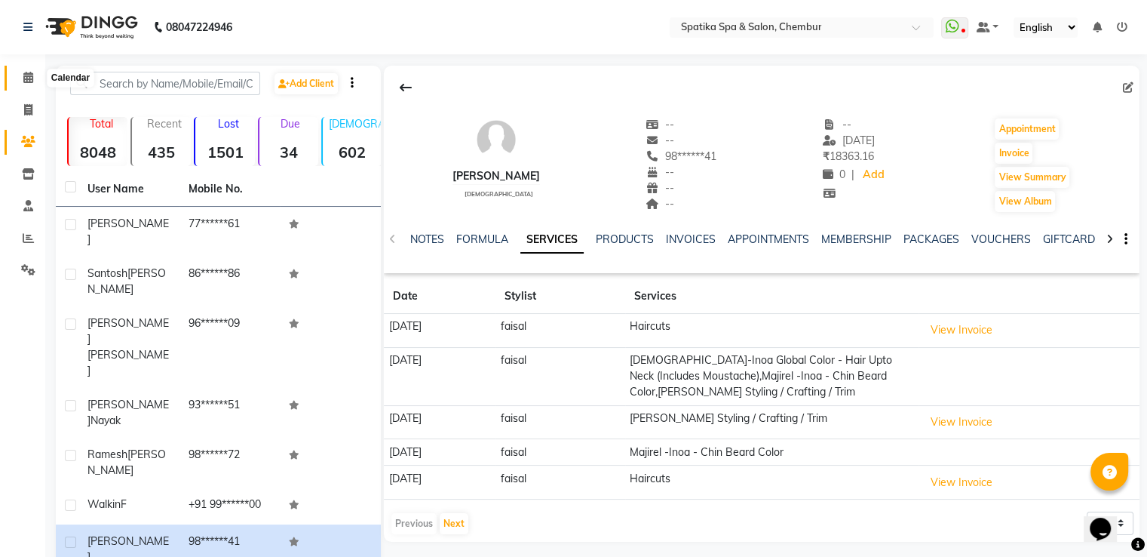
click at [31, 75] on icon at bounding box center [28, 77] width 10 height 11
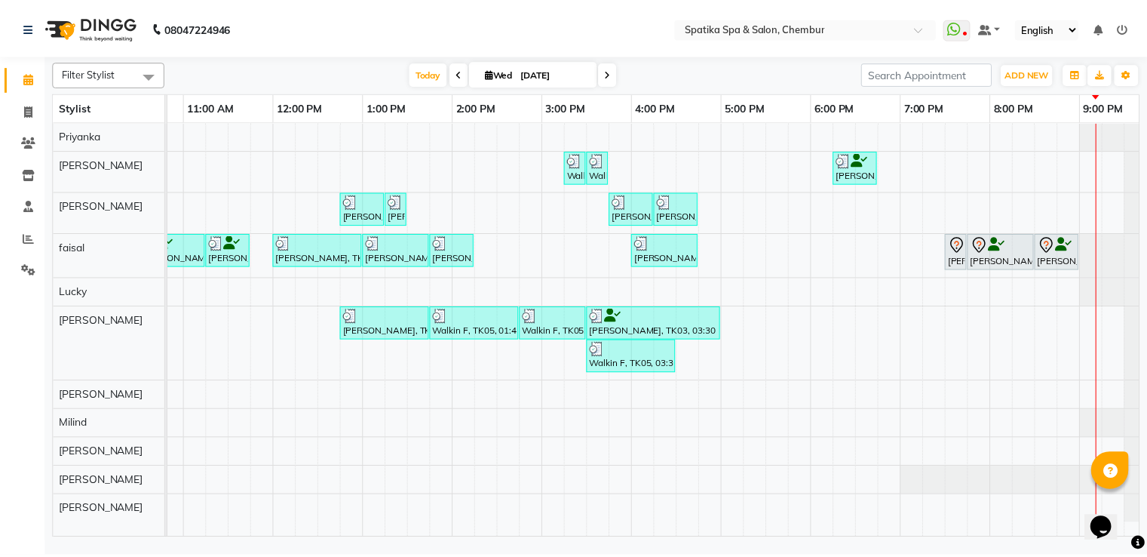
scroll to position [0, 172]
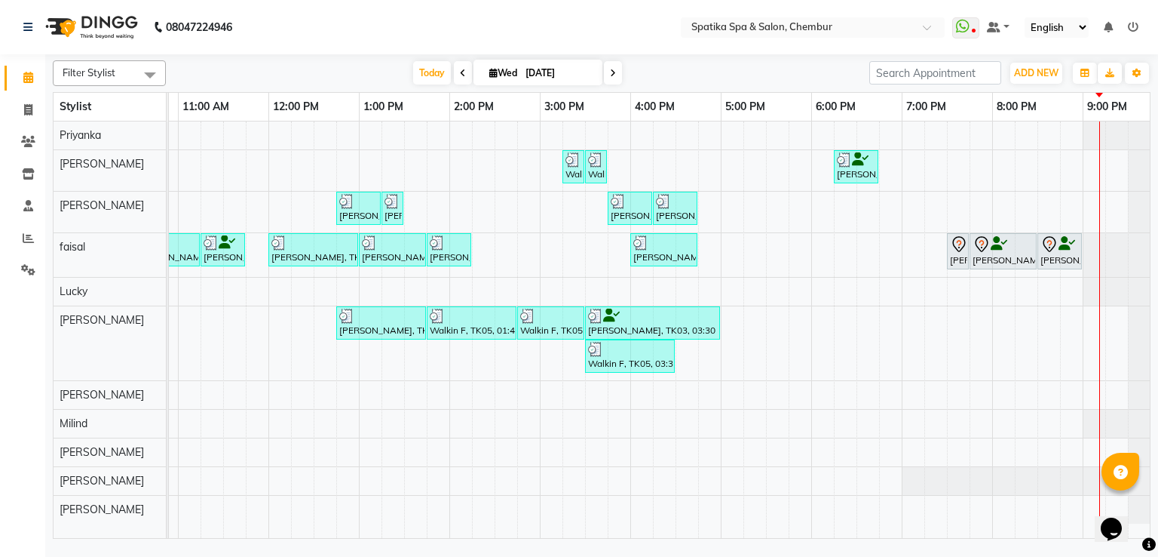
click at [1030, 246] on div at bounding box center [1003, 244] width 61 height 18
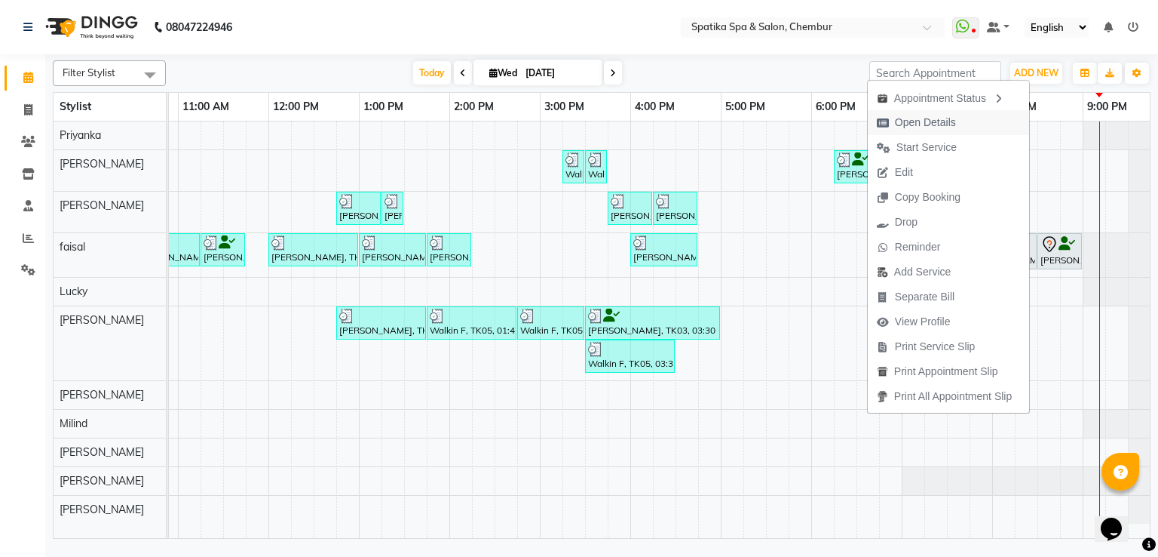
click at [929, 123] on span "Open Details" at bounding box center [925, 123] width 61 height 16
select select "7"
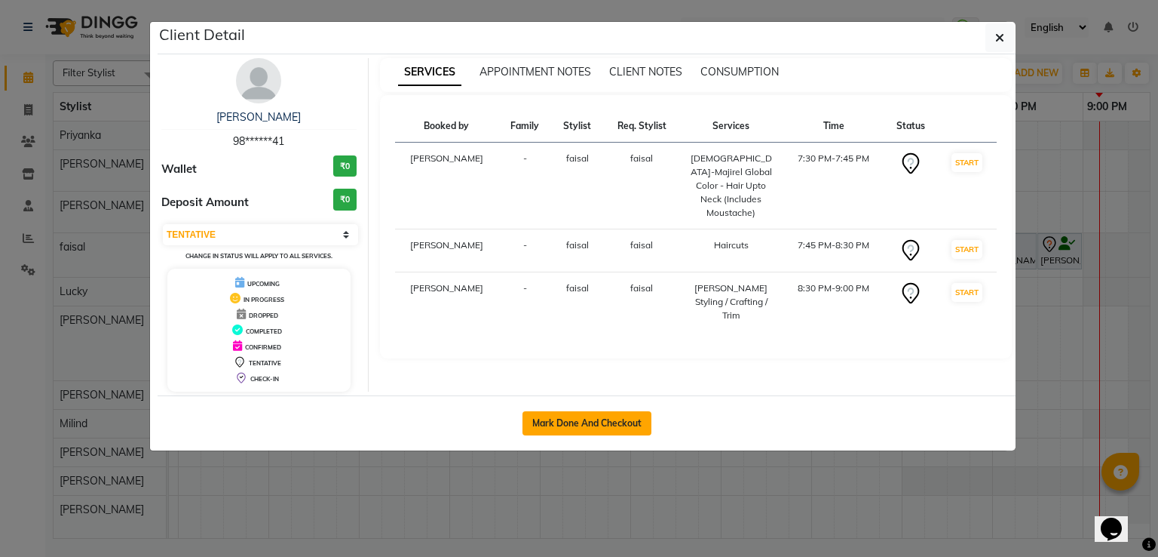
click at [552, 423] on button "Mark Done And Checkout" at bounding box center [587, 423] width 129 height 24
select select "631"
select select "service"
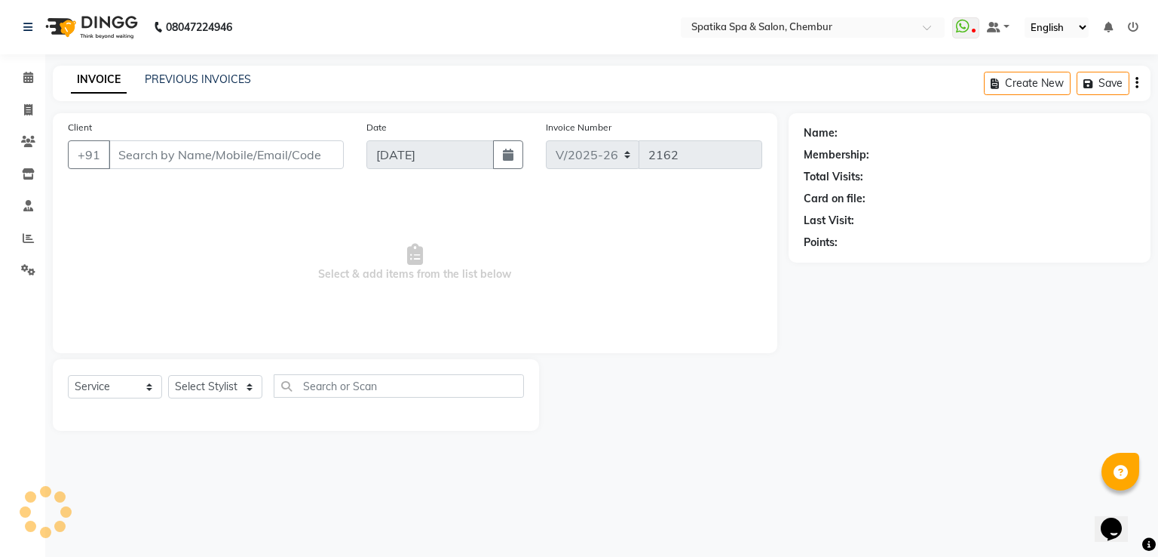
type input "98******41"
select select "9045"
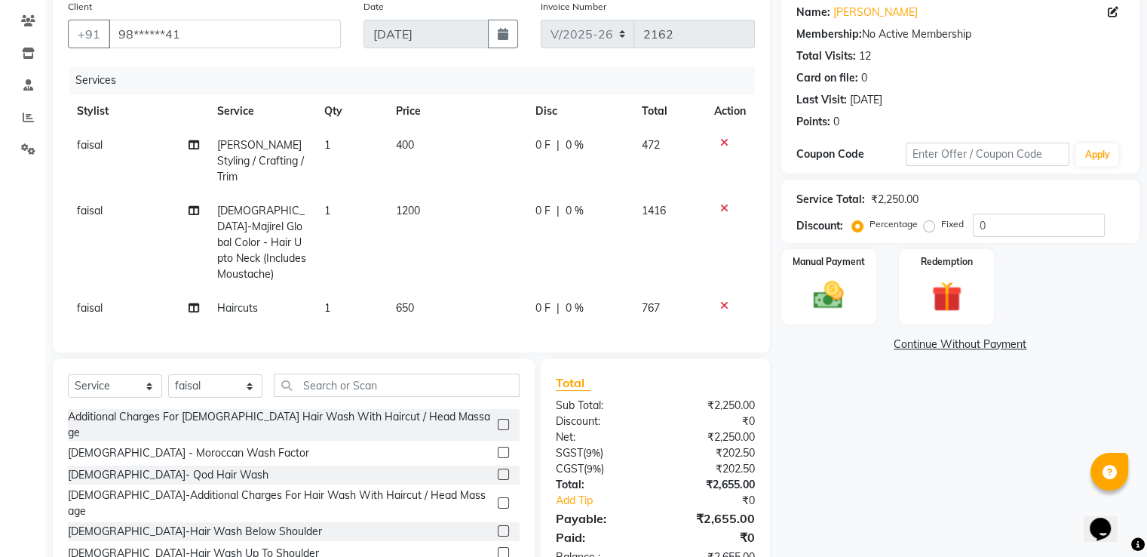
scroll to position [121, 0]
click at [314, 373] on input "text" at bounding box center [397, 384] width 246 height 23
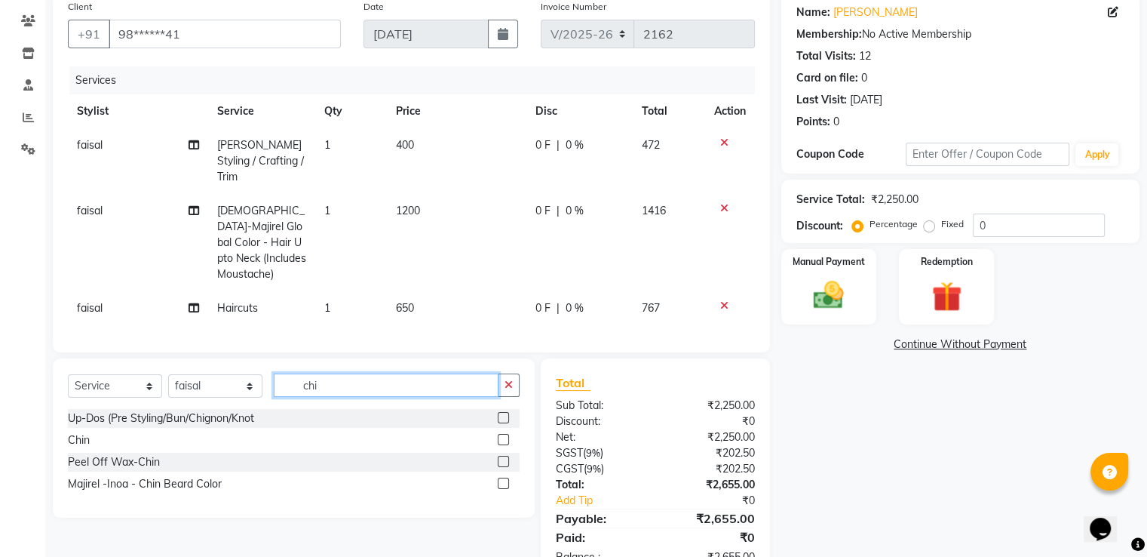
type input "chi"
click at [501, 477] on label at bounding box center [503, 482] width 11 height 11
click at [501, 479] on input "checkbox" at bounding box center [503, 484] width 10 height 10
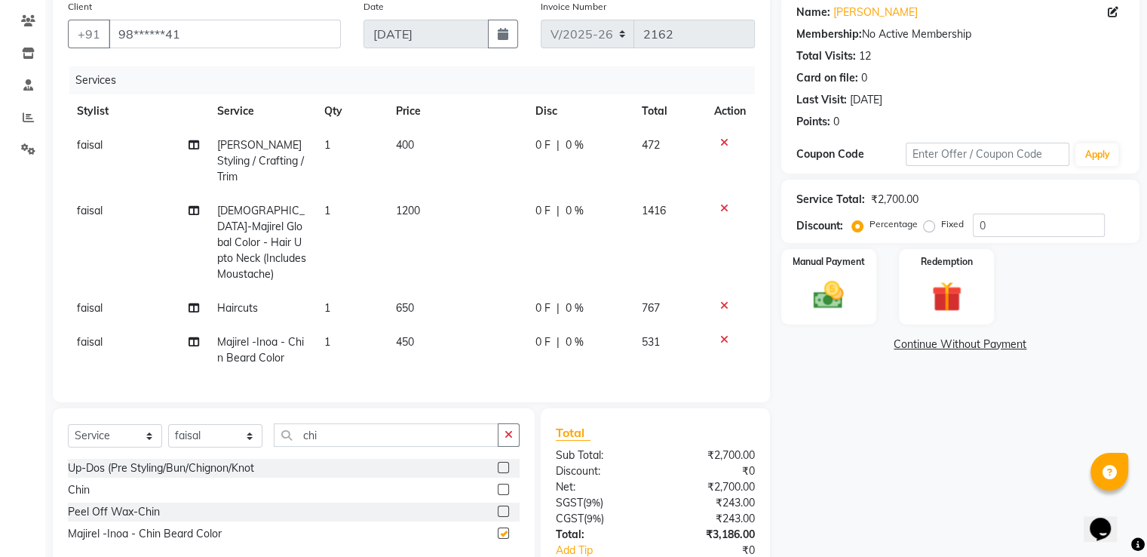
checkbox input "false"
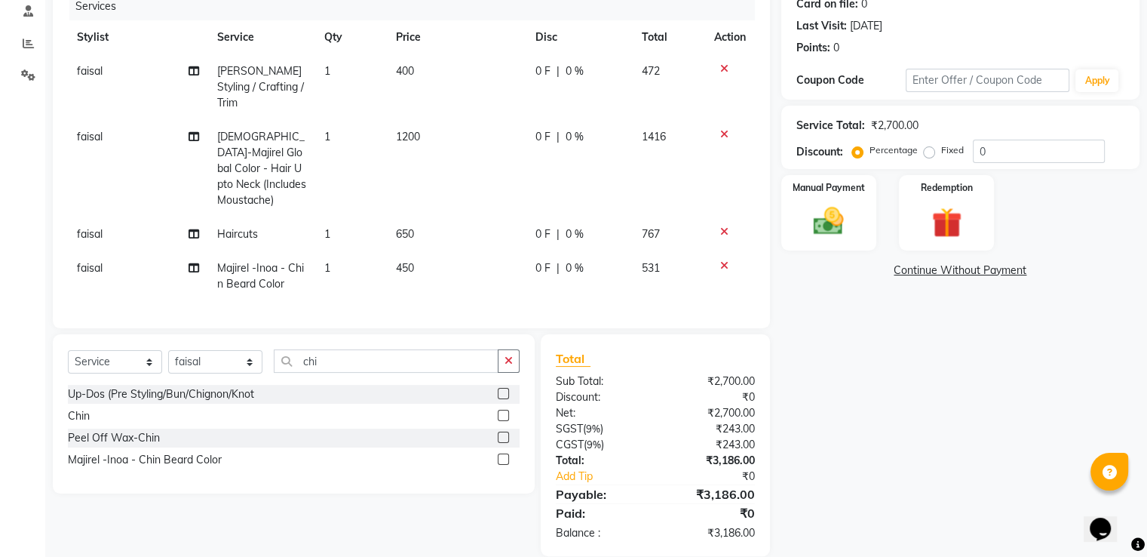
scroll to position [197, 0]
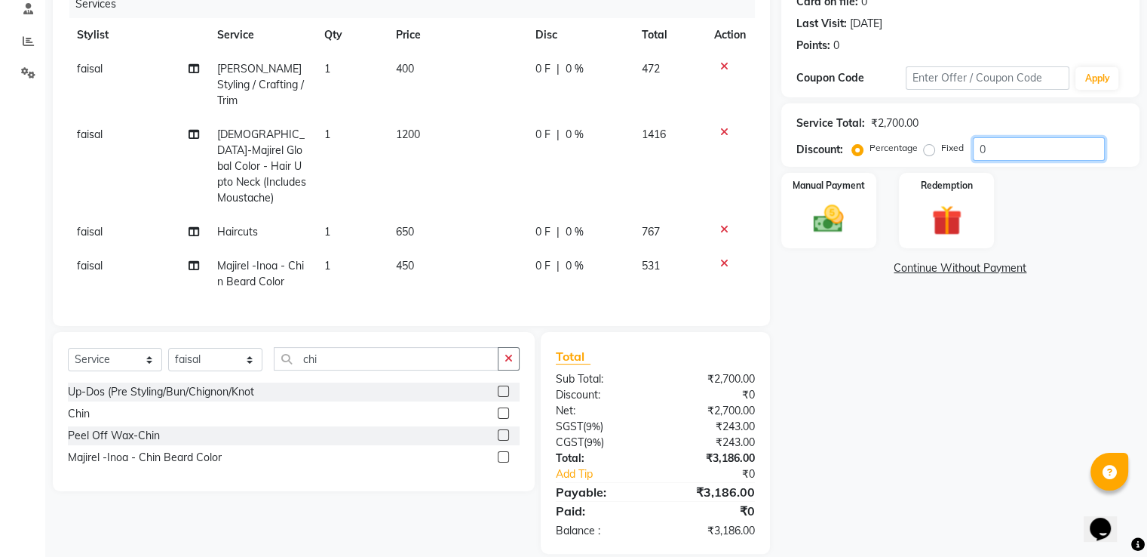
click at [1023, 146] on input "0" at bounding box center [1039, 148] width 132 height 23
type input "1"
type input "20"
click at [845, 204] on img at bounding box center [828, 219] width 51 height 36
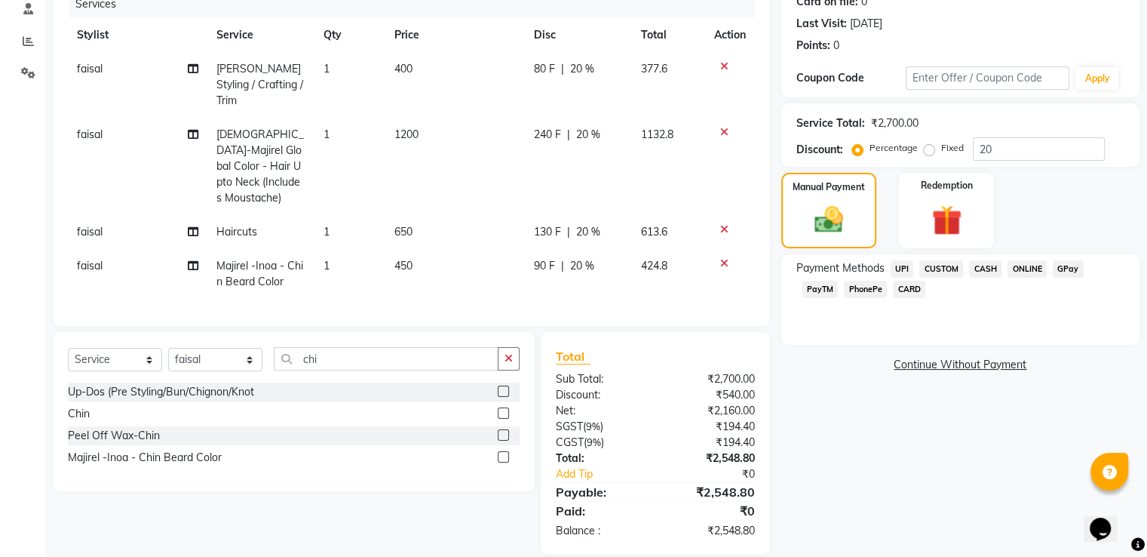
click at [1055, 268] on span "GPay" at bounding box center [1068, 268] width 31 height 17
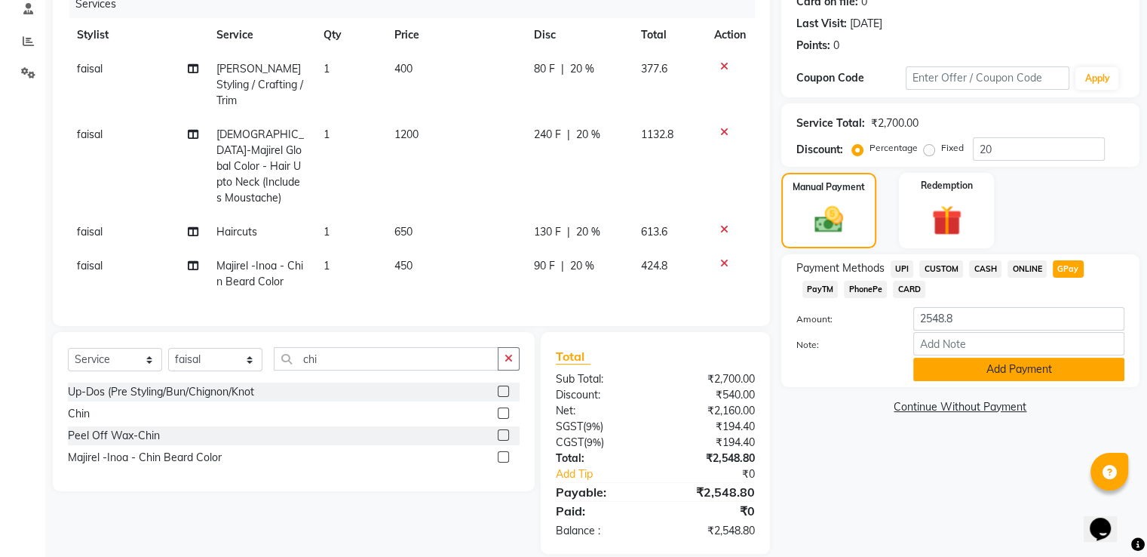
click at [1021, 366] on button "Add Payment" at bounding box center [1018, 368] width 211 height 23
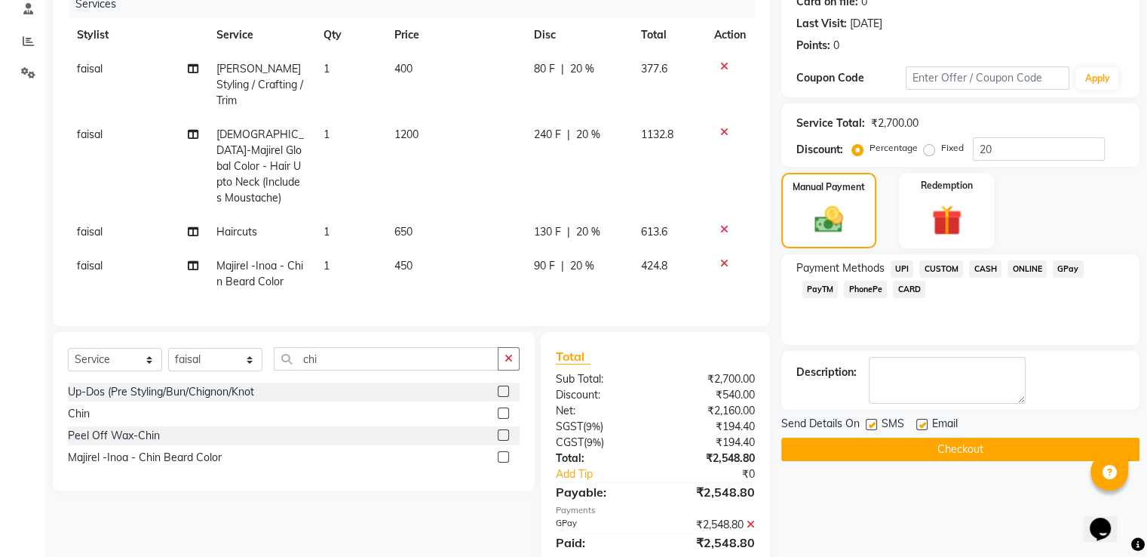
scroll to position [229, 0]
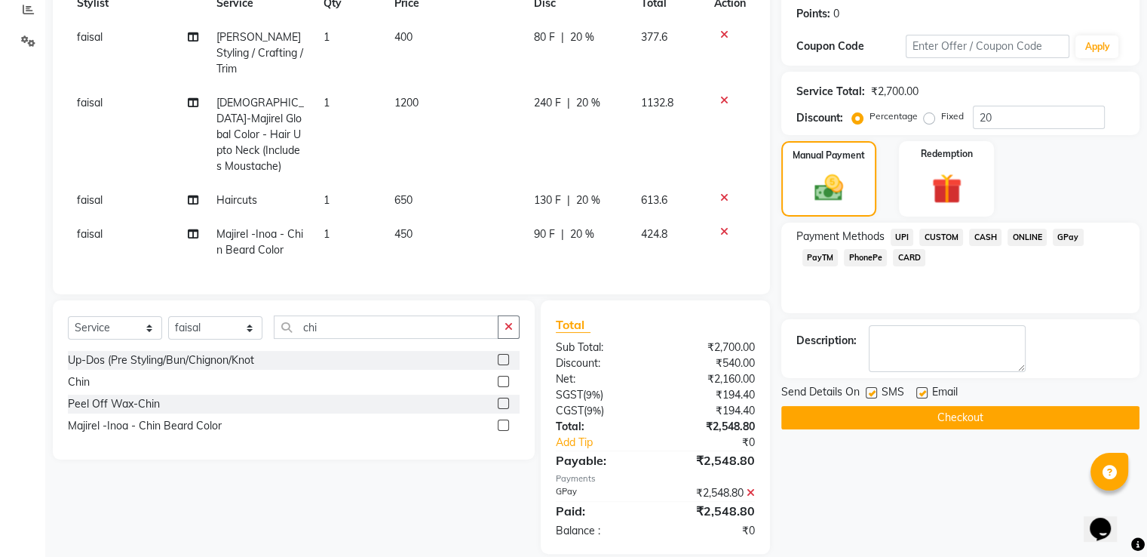
click at [1002, 413] on button "Checkout" at bounding box center [960, 417] width 358 height 23
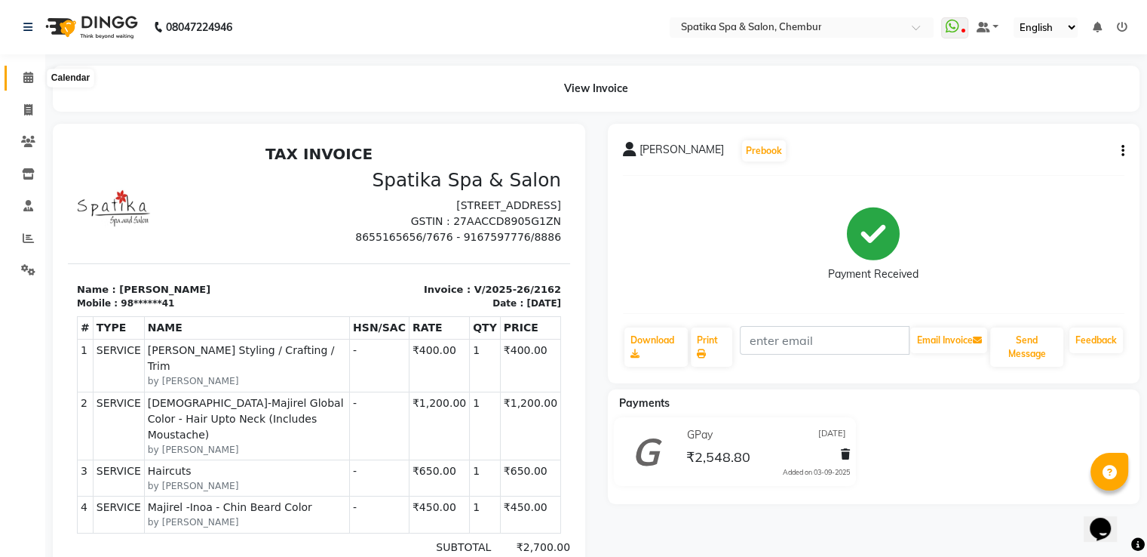
click at [24, 83] on icon at bounding box center [28, 77] width 10 height 11
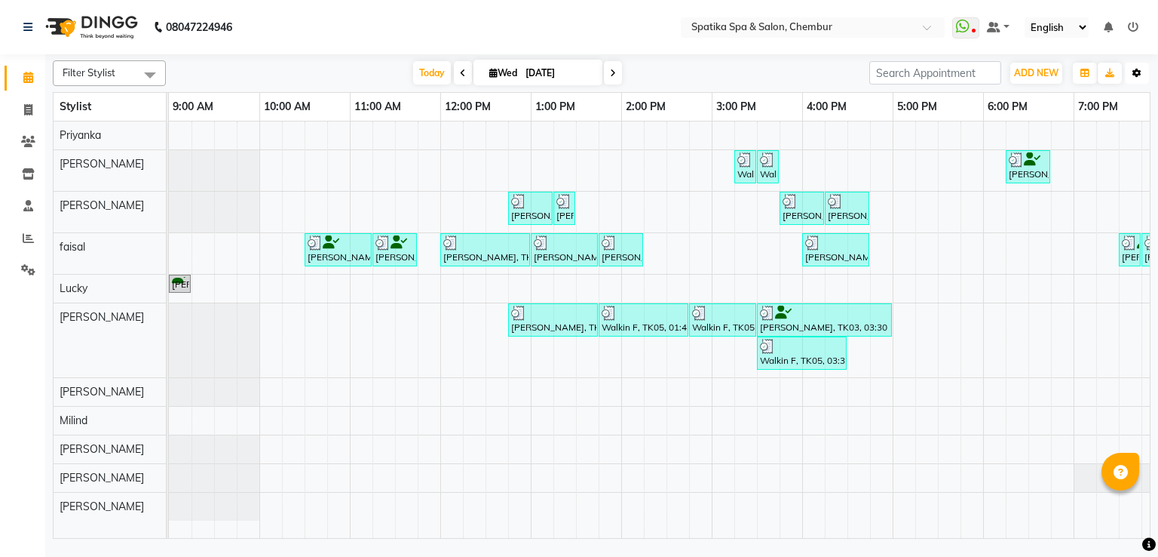
click at [1137, 69] on icon "button" at bounding box center [1137, 73] width 9 height 9
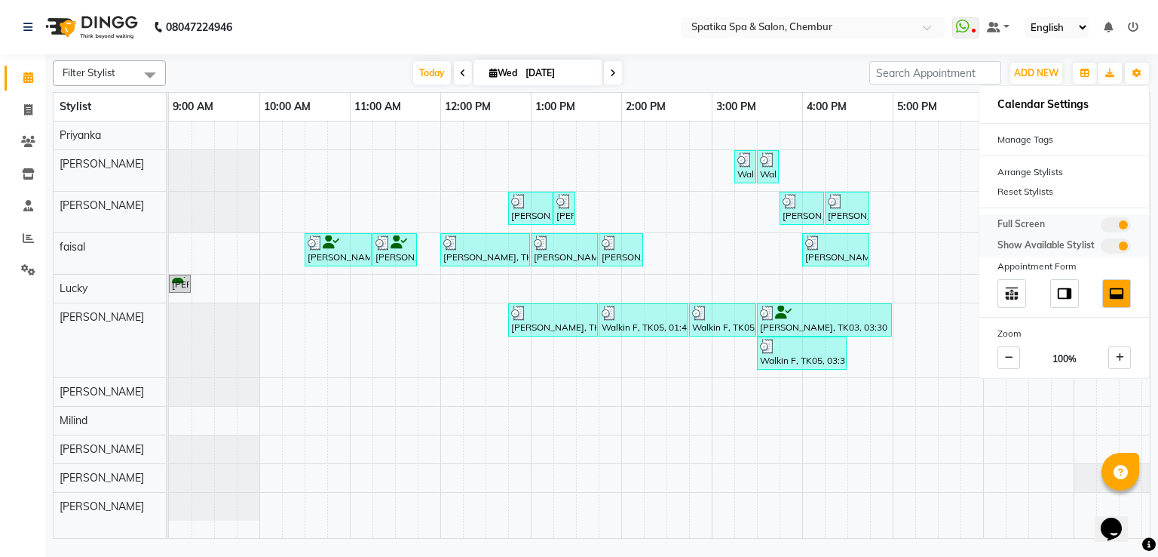
click at [1118, 220] on span at bounding box center [1116, 224] width 30 height 15
click at [1101, 227] on input "checkbox" at bounding box center [1101, 227] width 0 height 0
